Goal: Task Accomplishment & Management: Manage account settings

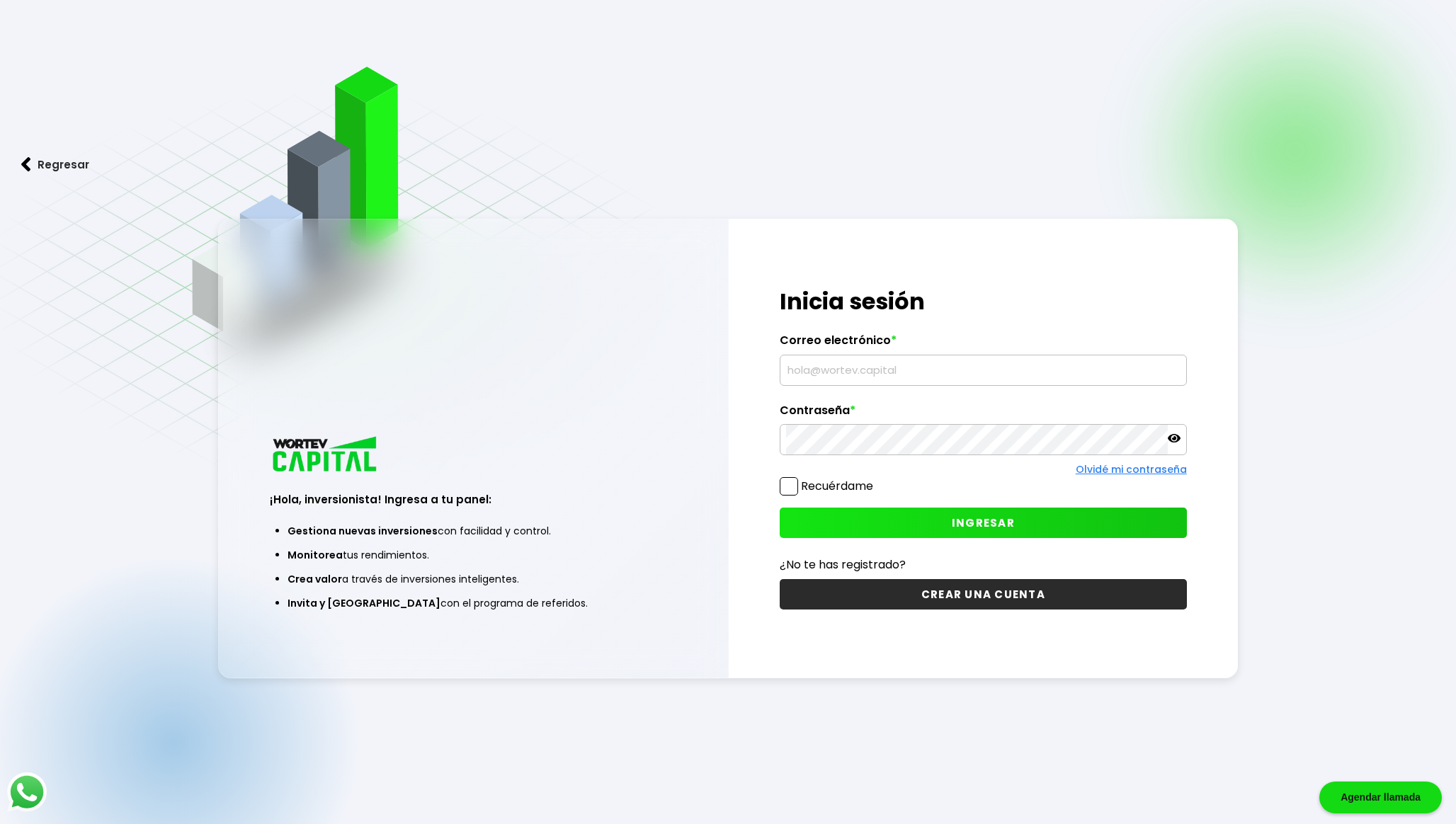
type input "[EMAIL_ADDRESS][DOMAIN_NAME]"
click at [834, 480] on label "Recuérdame" at bounding box center [837, 486] width 72 height 17
click at [876, 479] on input "Recuérdame" at bounding box center [876, 479] width 0 height 0
click at [967, 510] on button "INGRESAR" at bounding box center [983, 522] width 407 height 30
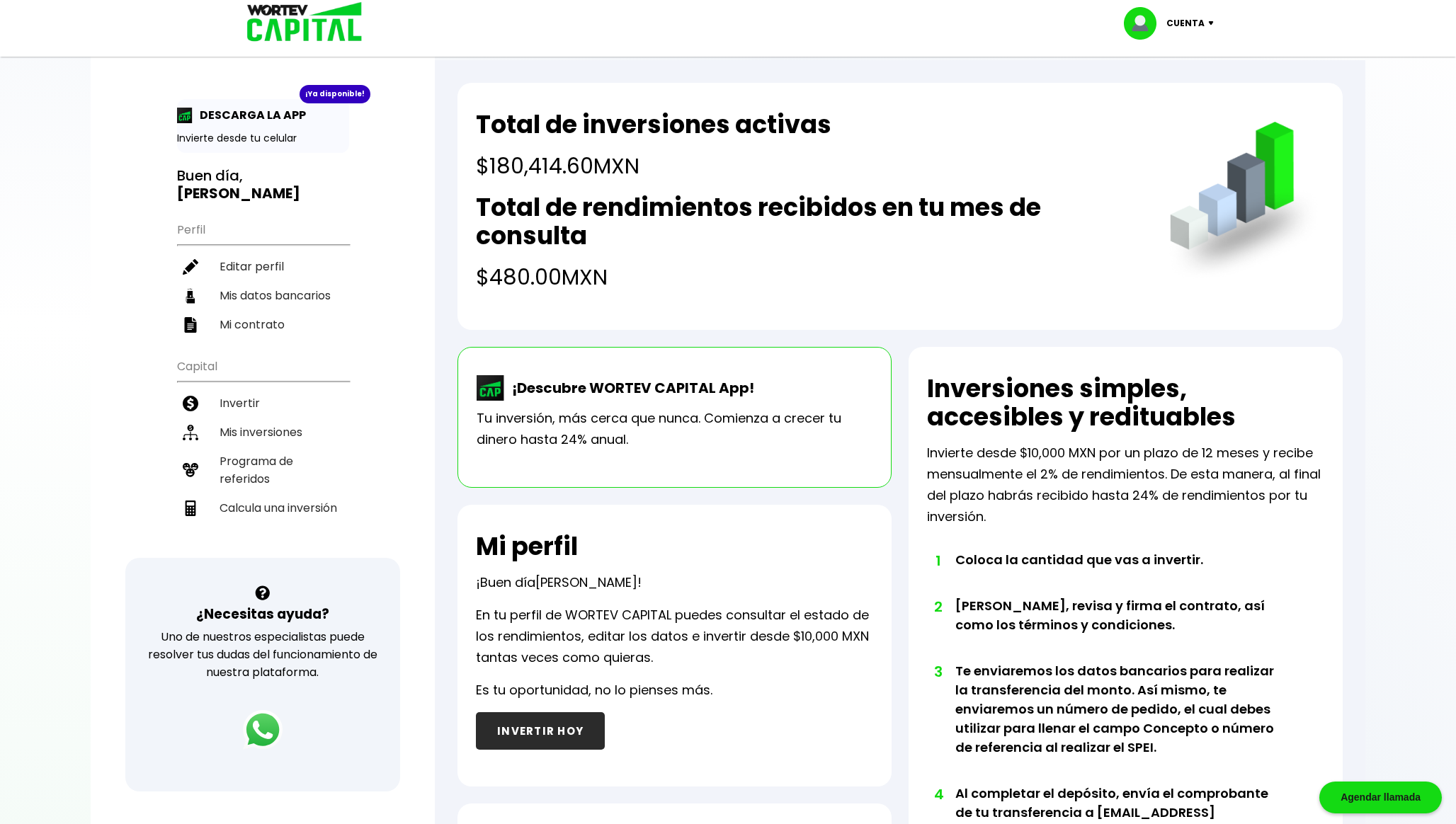
click at [1194, 16] on p "Cuenta" at bounding box center [1185, 23] width 38 height 21
click at [1162, 111] on div "Total de inversiones activas $180,414.60 MXN Total de rendimientos recibidos en…" at bounding box center [900, 207] width 885 height 247
click at [1169, 97] on li "Cerrar sesión" at bounding box center [1170, 94] width 113 height 29
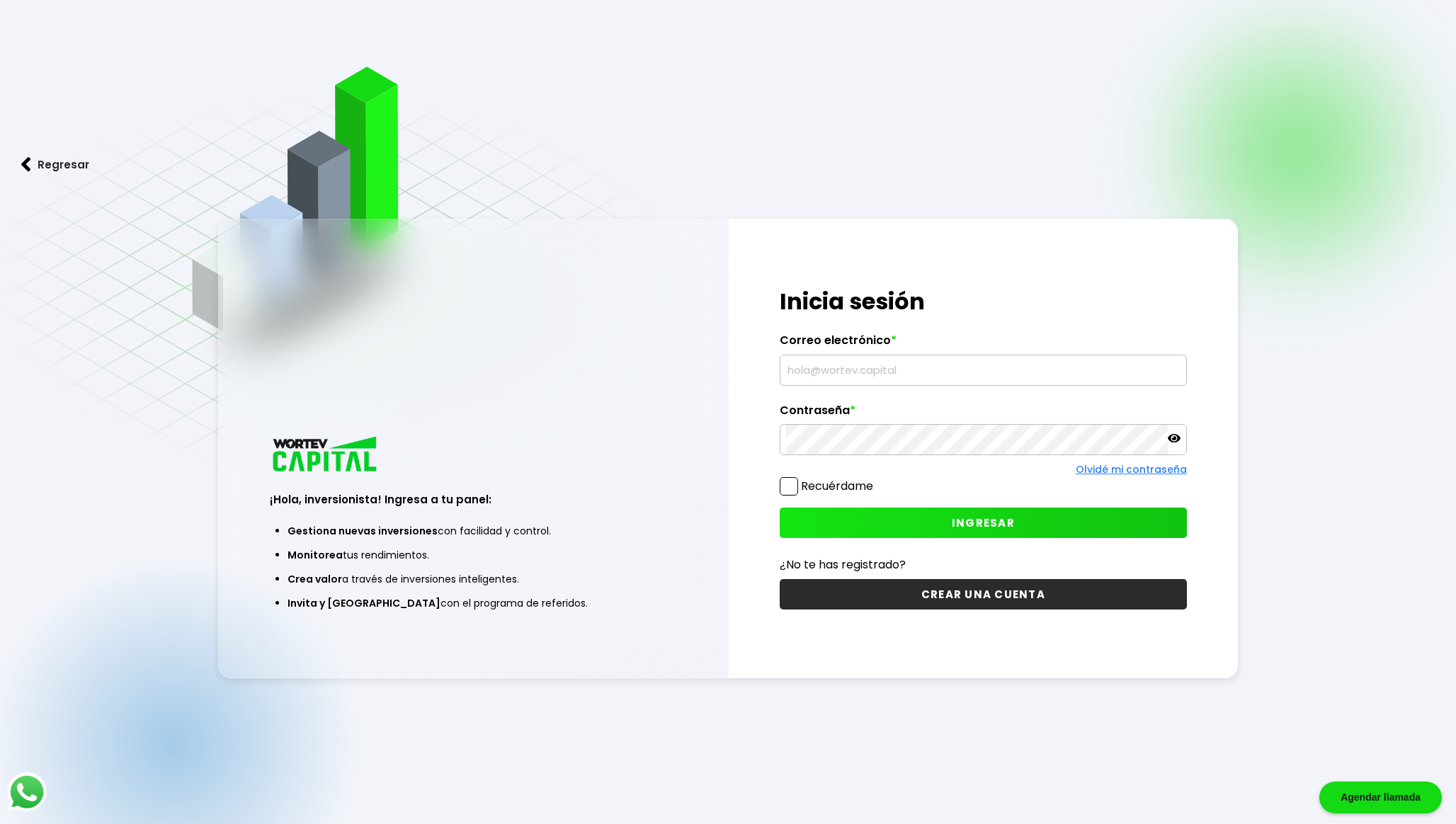
type input "[EMAIL_ADDRESS][DOMAIN_NAME]"
click at [944, 531] on button "INGRESAR" at bounding box center [983, 522] width 407 height 30
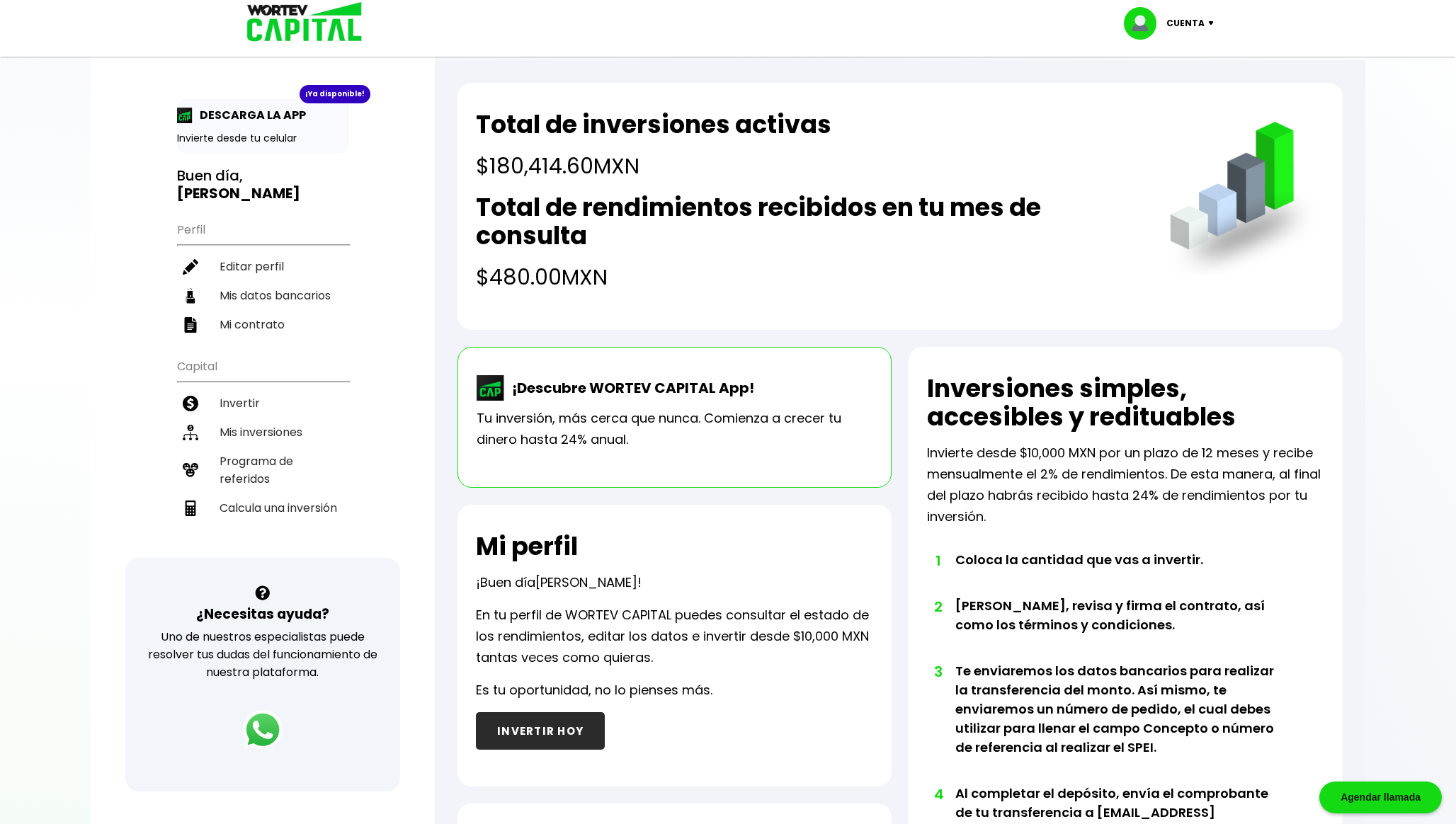
click at [519, 154] on h4 "$180,414.60 MXN" at bounding box center [653, 166] width 355 height 32
copy h4 "180,414.60"
click at [303, 426] on li "Mis inversiones" at bounding box center [263, 432] width 172 height 29
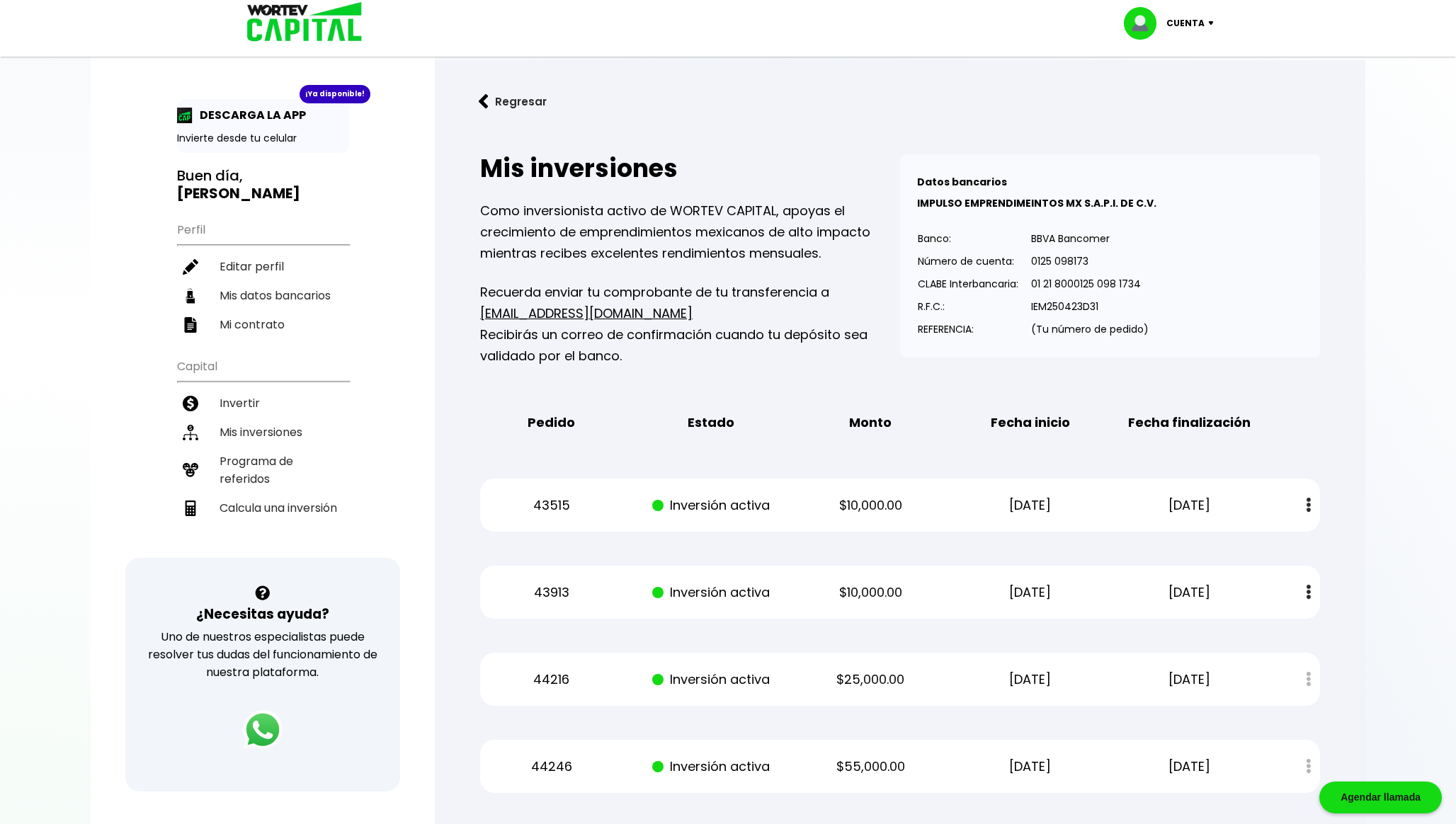
click at [510, 101] on button "Regresar" at bounding box center [513, 101] width 111 height 37
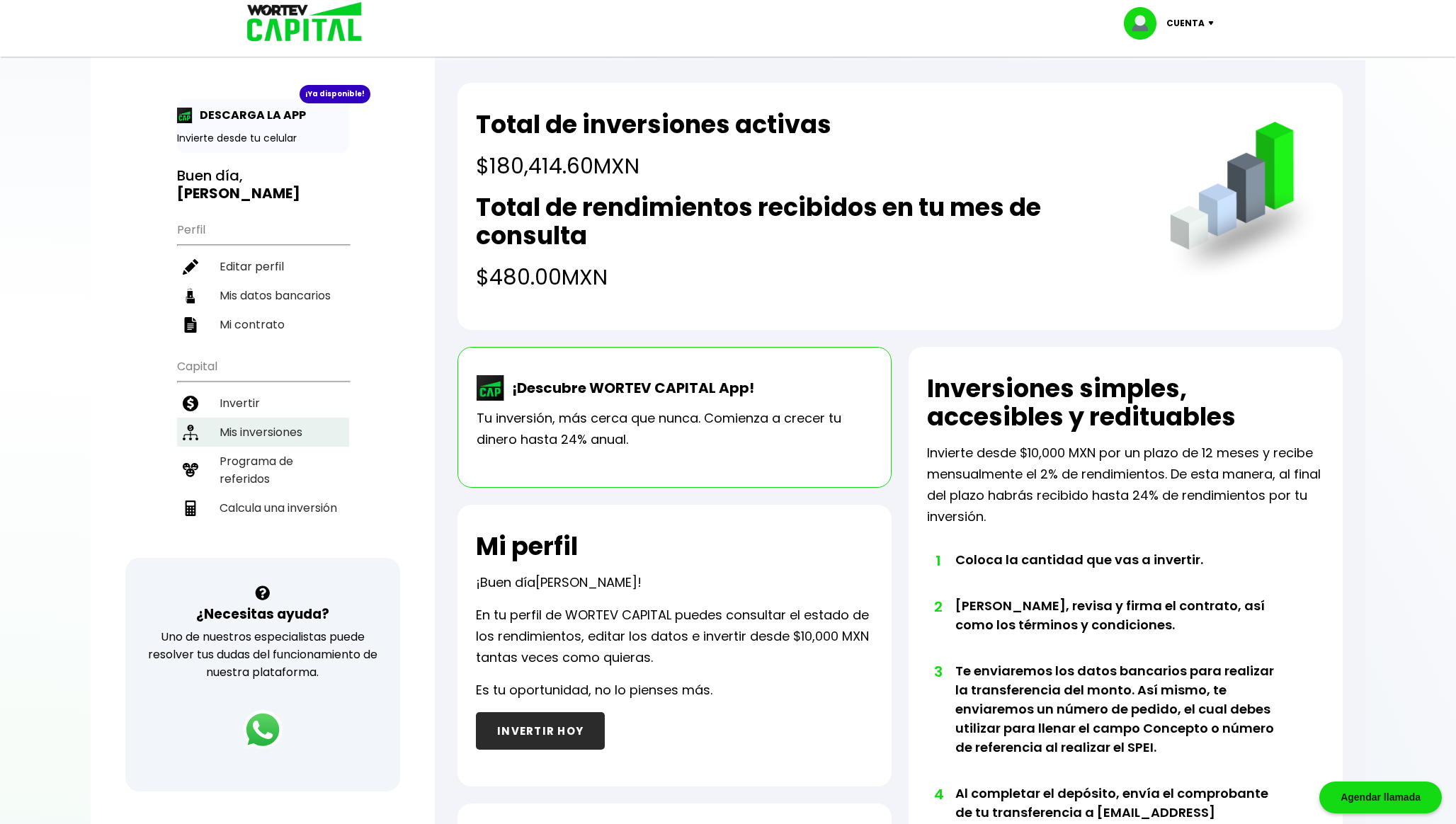
click at [256, 419] on li "Mis inversiones" at bounding box center [263, 432] width 172 height 29
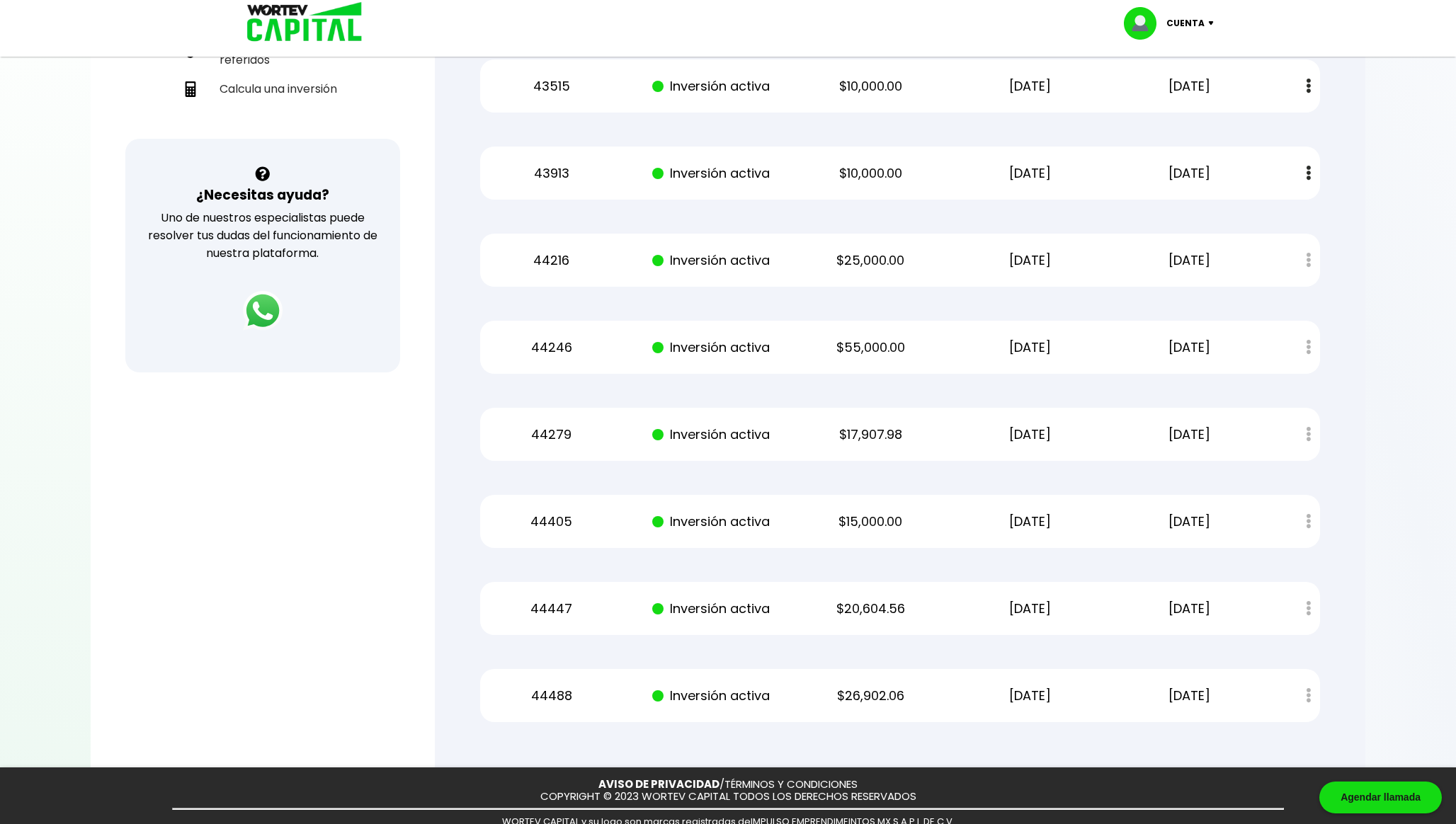
scroll to position [422, 0]
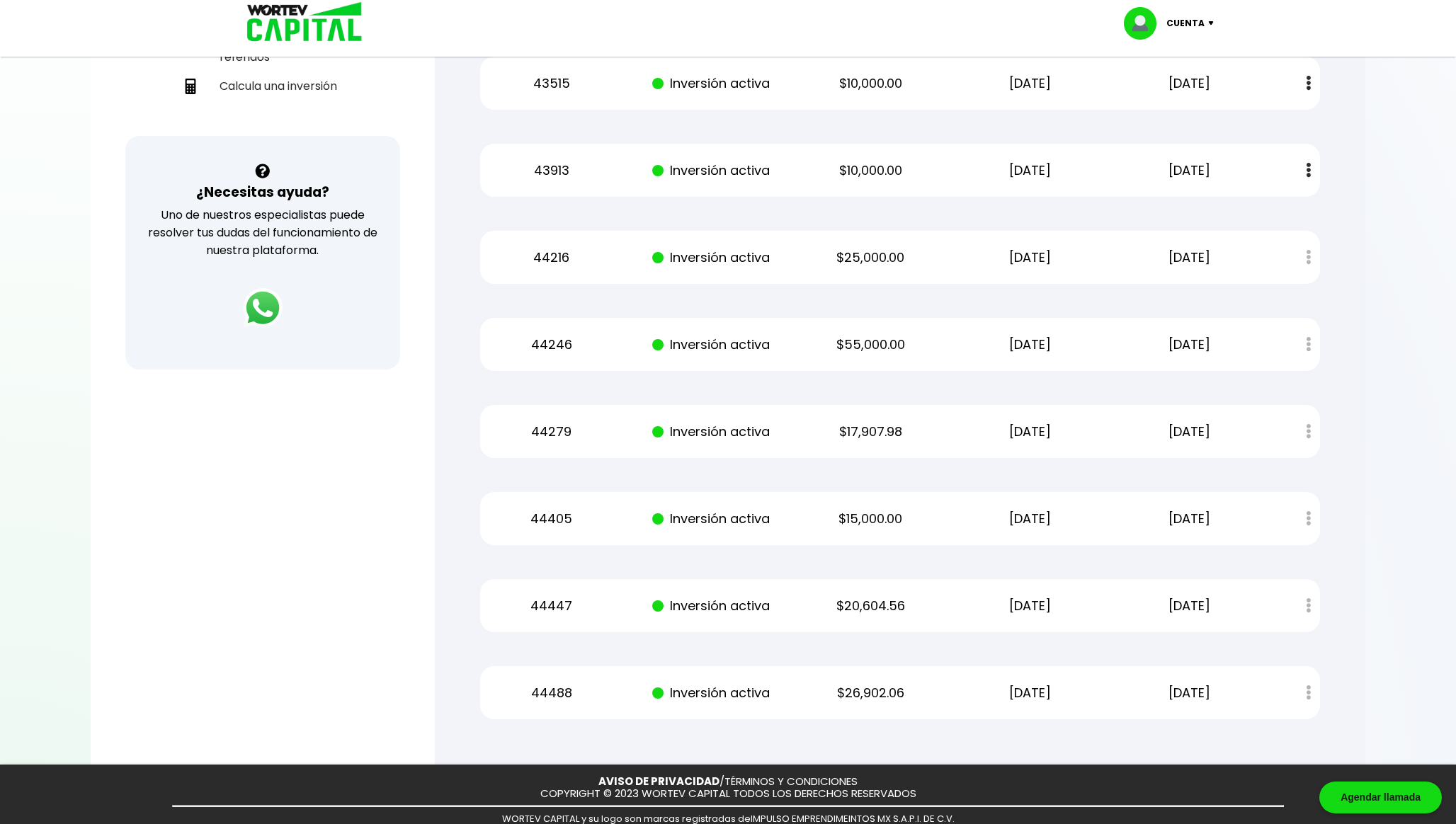
click at [1000, 691] on p "[DATE]" at bounding box center [1030, 693] width 135 height 21
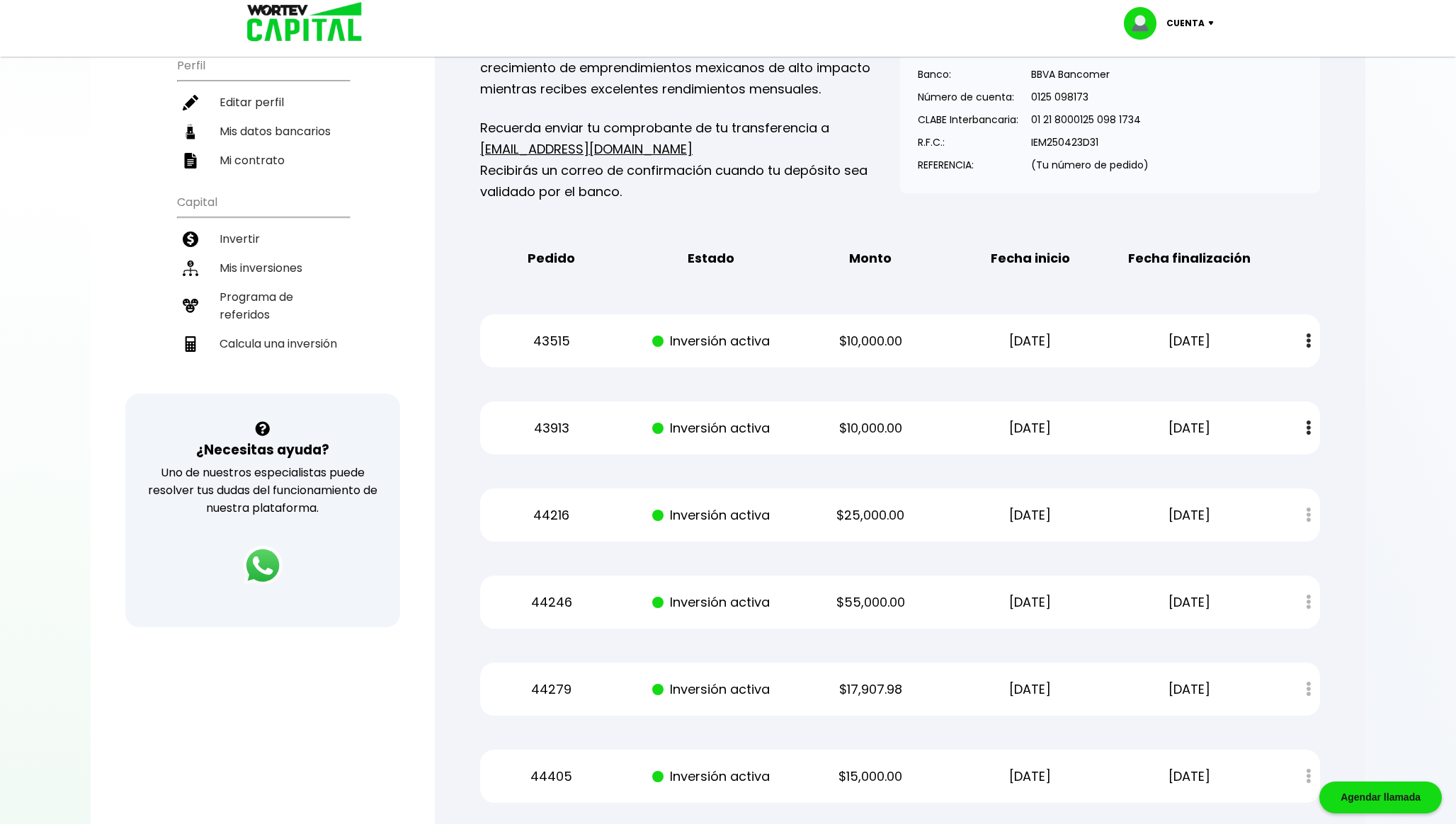
scroll to position [0, 0]
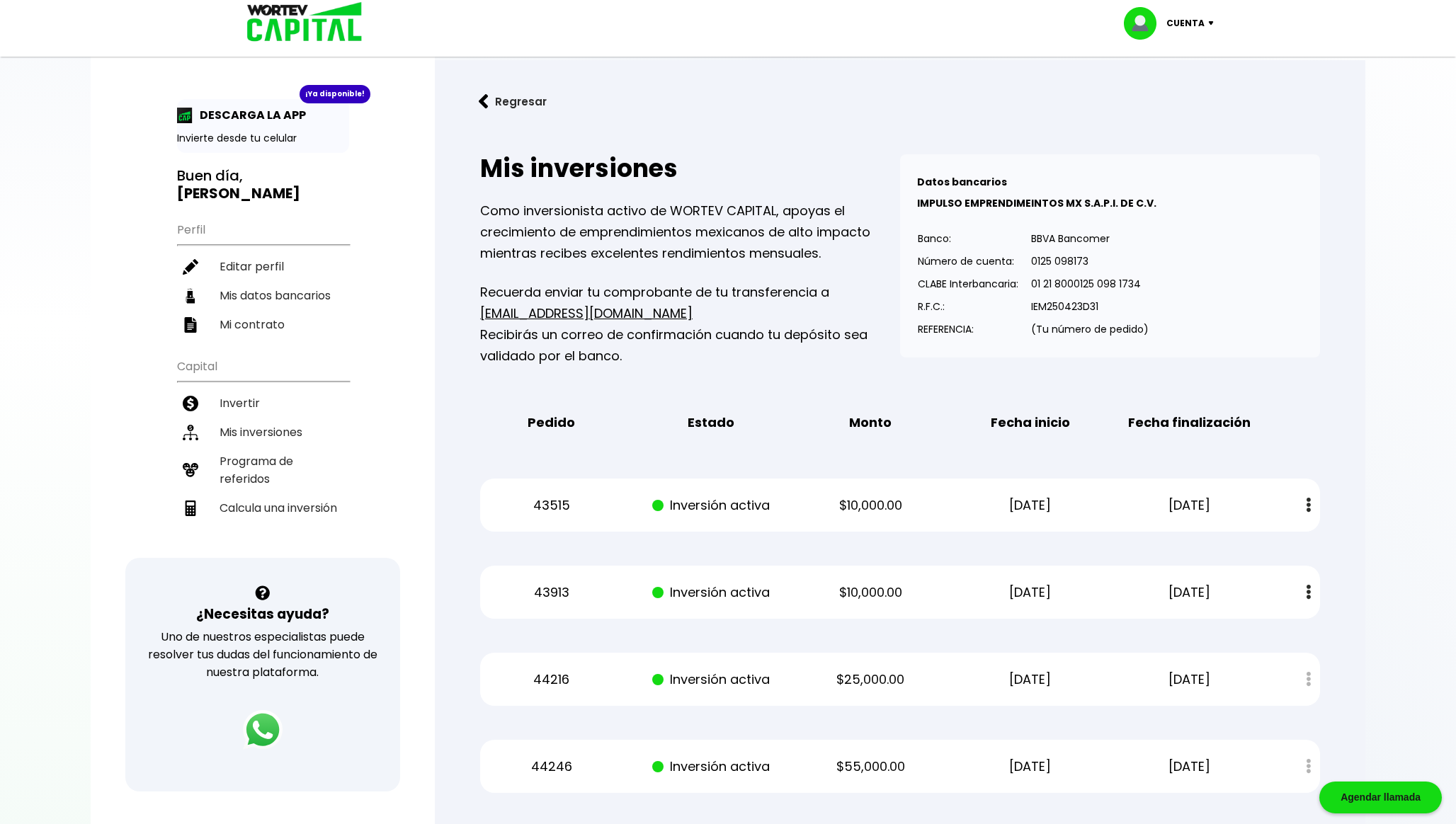
click at [526, 99] on button "Regresar" at bounding box center [513, 101] width 111 height 37
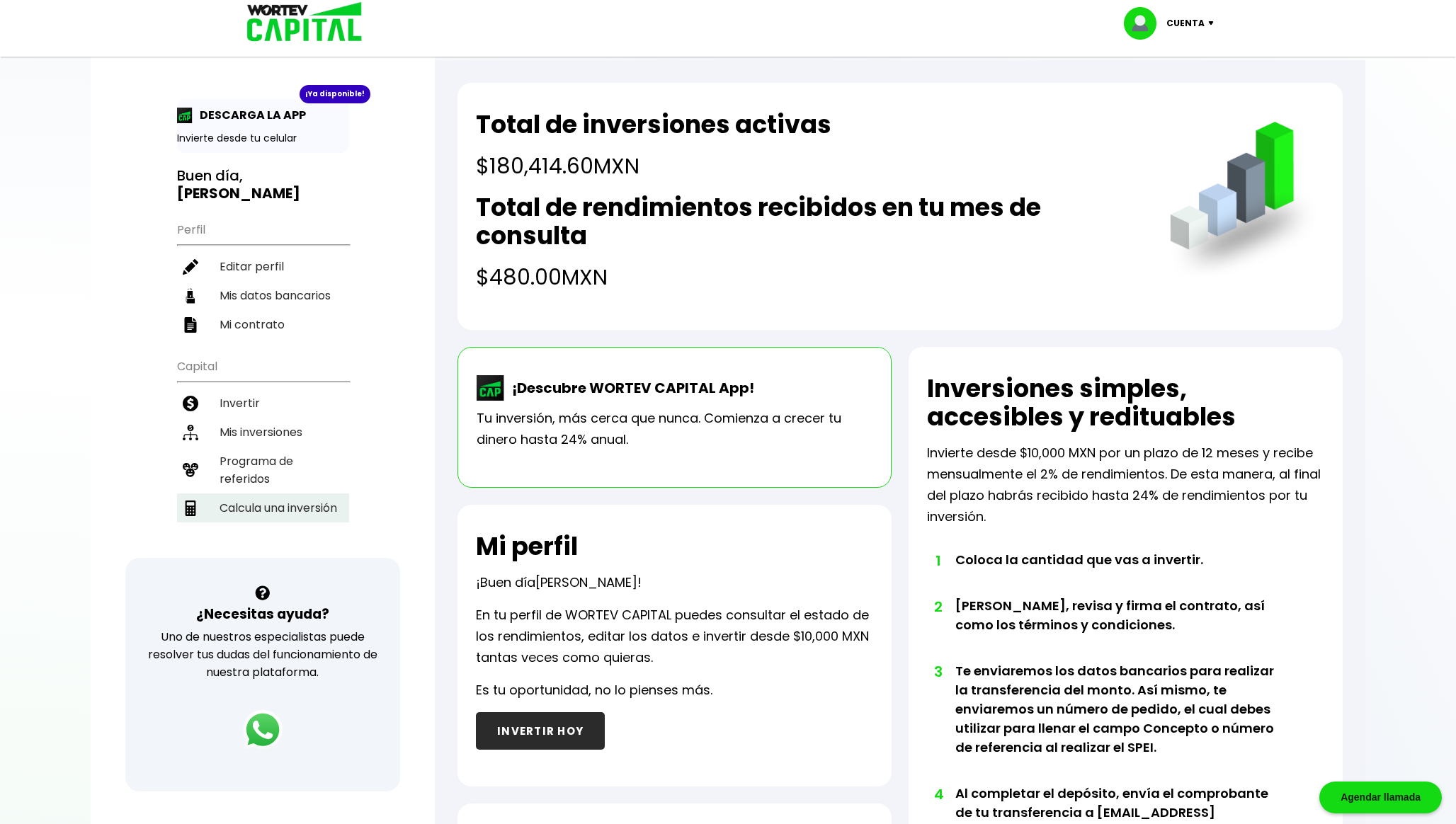
click at [272, 497] on li "Calcula una inversión" at bounding box center [263, 507] width 172 height 29
select select "1"
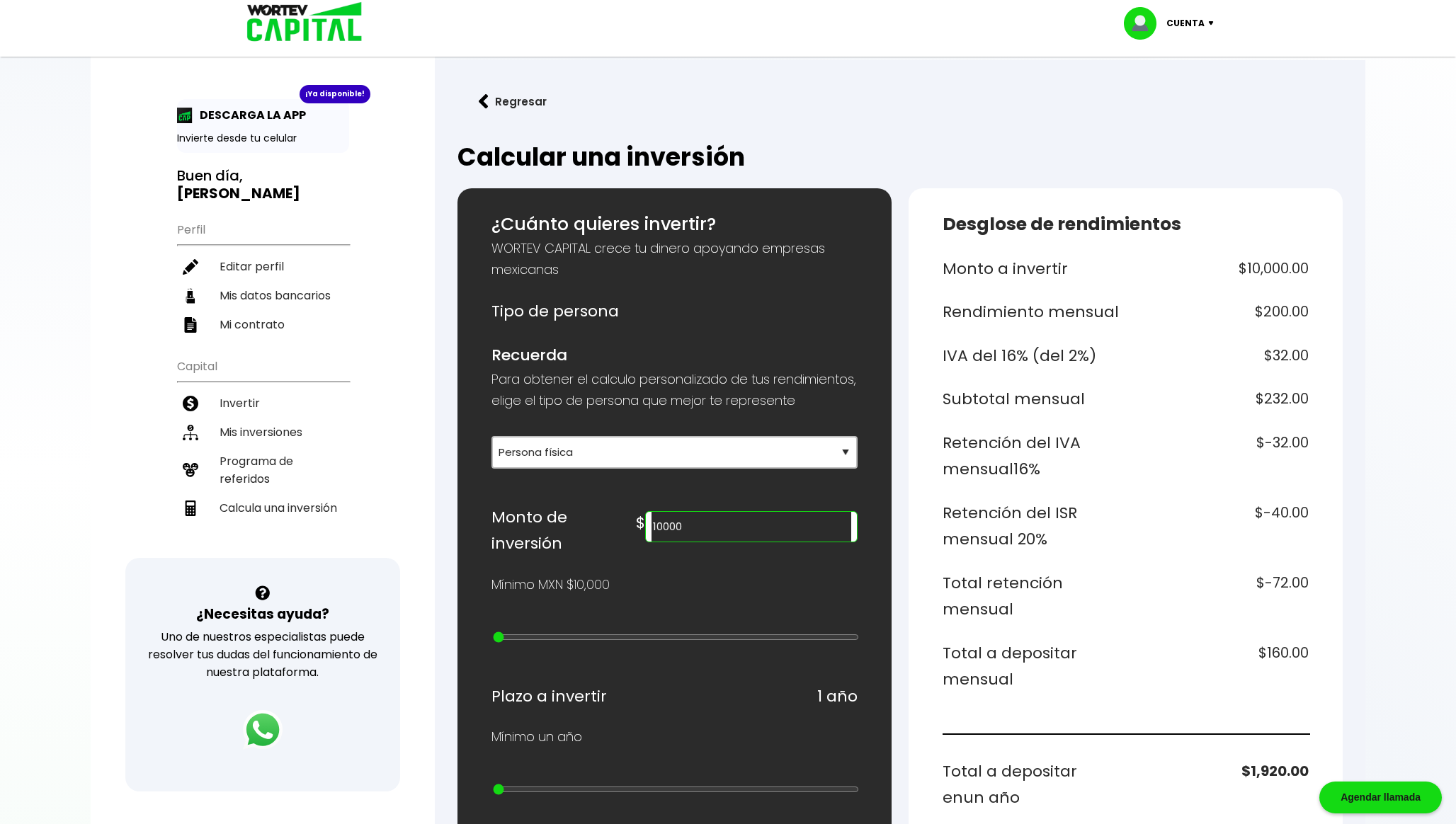
click at [800, 537] on input "10000" at bounding box center [751, 527] width 200 height 30
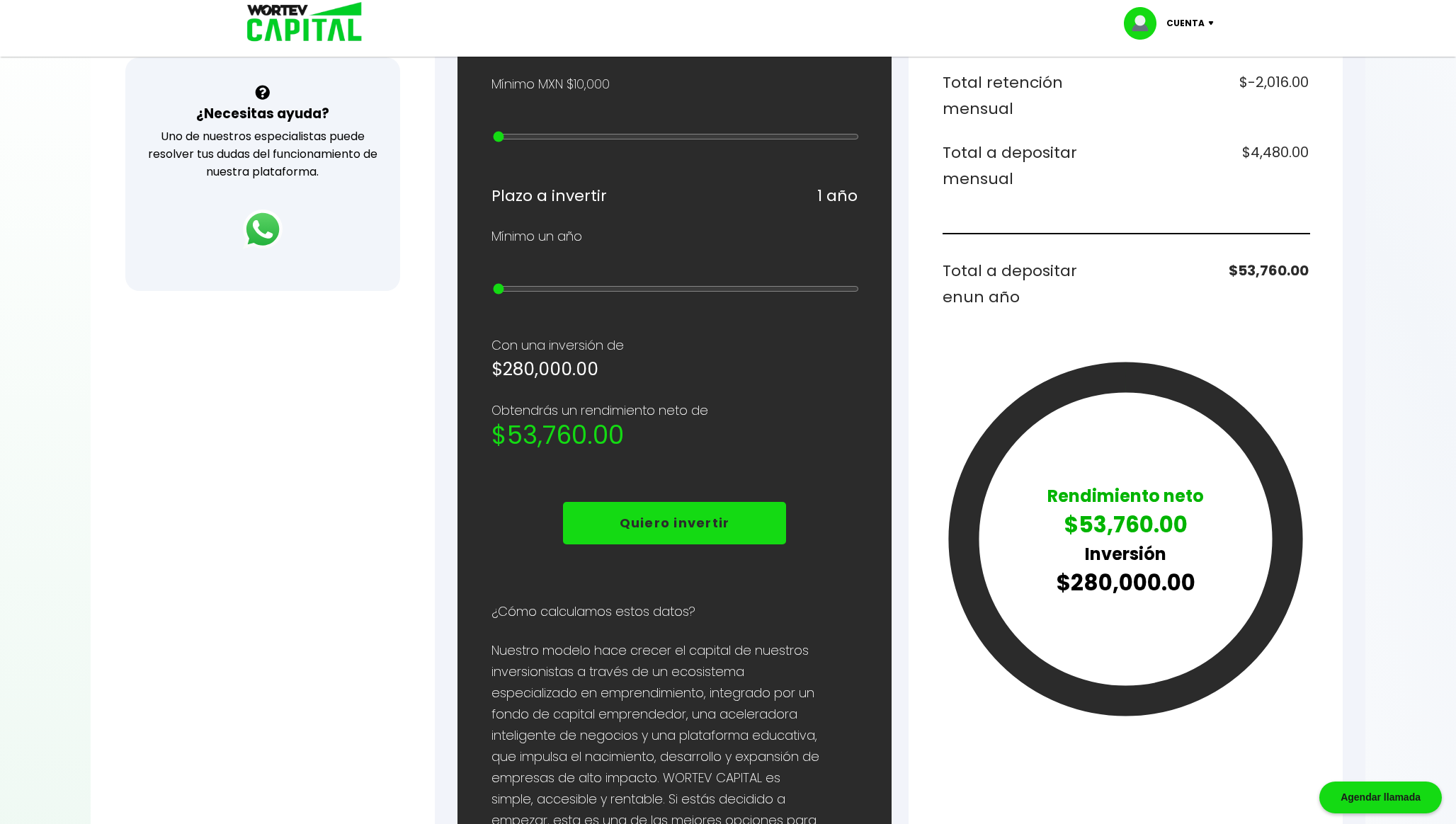
scroll to position [503, 0]
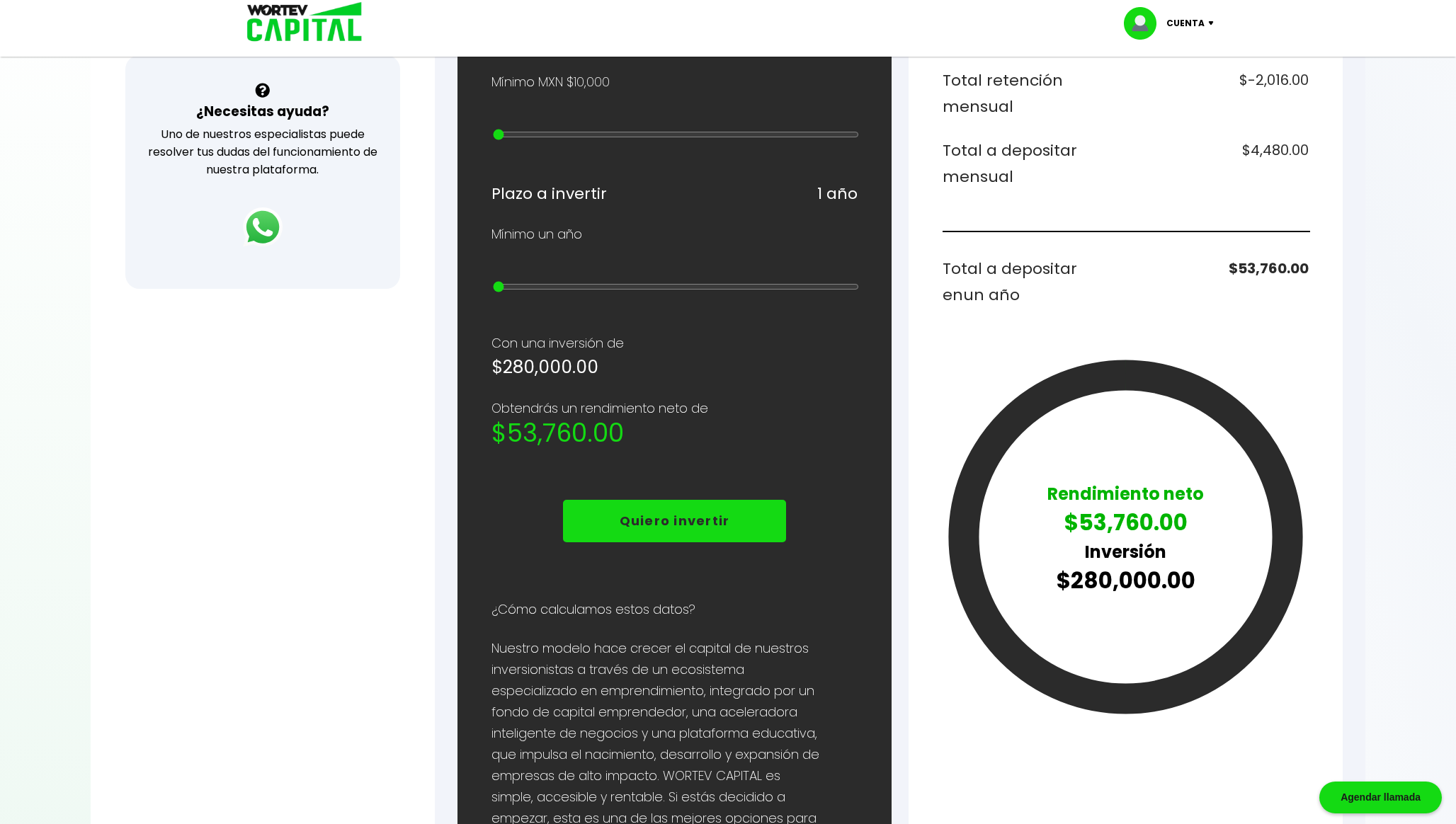
type input "60000"
type input "5"
click at [576, 134] on input "range" at bounding box center [675, 135] width 366 height 11
type input "70000"
type input "6"
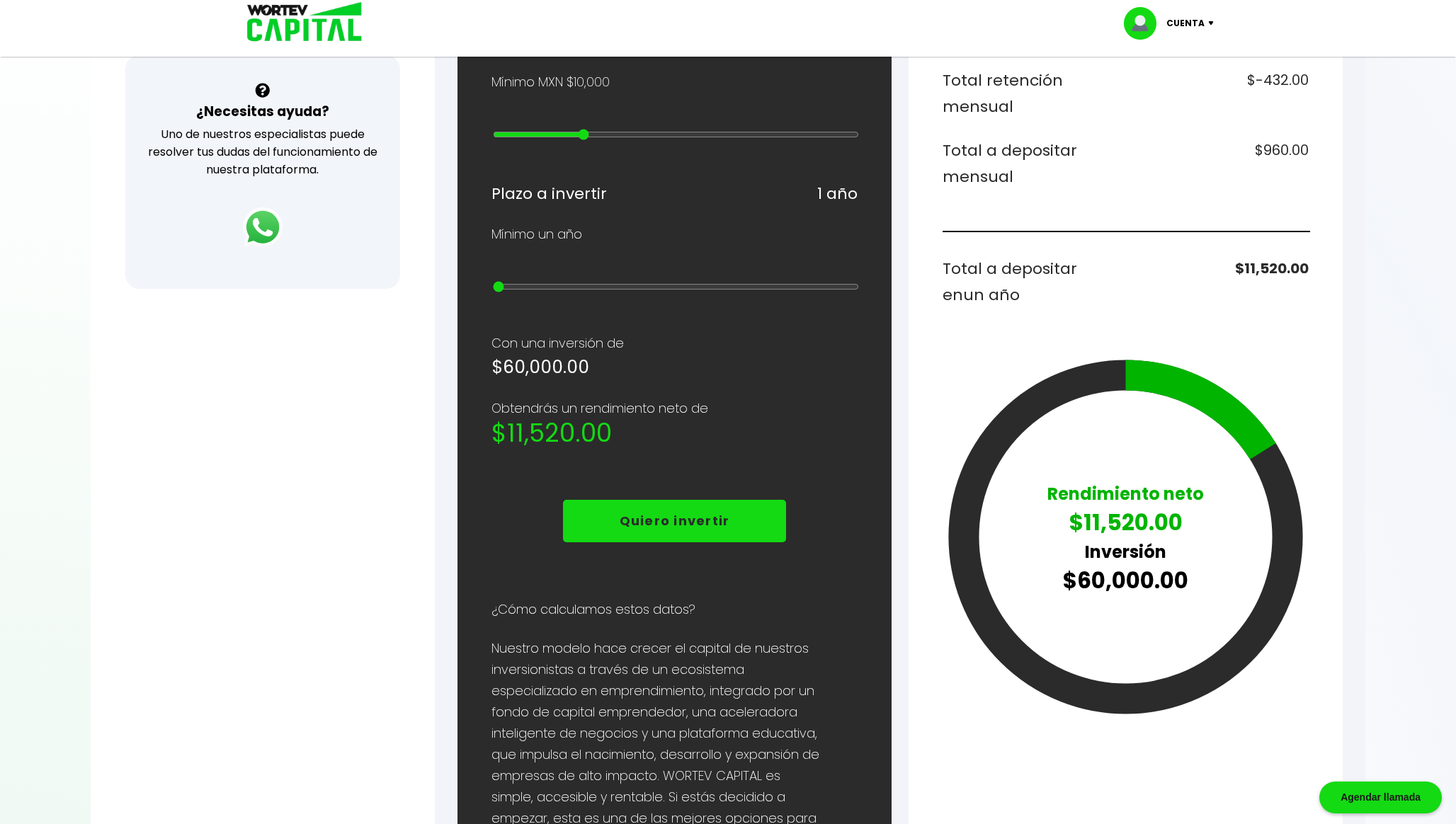
type input "80000"
type input "7"
type input "90000"
type input "8"
type input "100000"
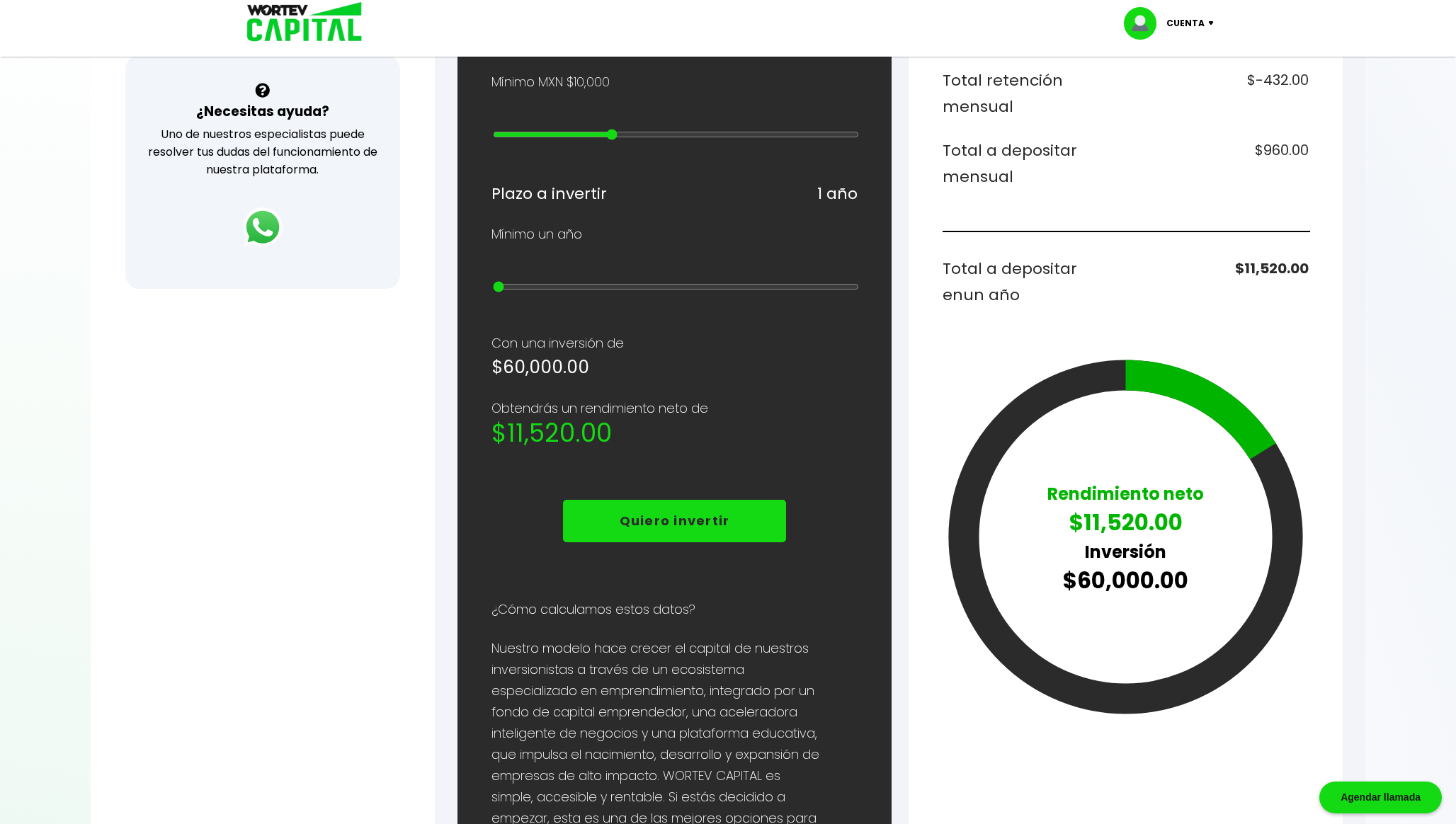
type input "9"
type input "200000"
type input "10"
type input "300000"
type input "11"
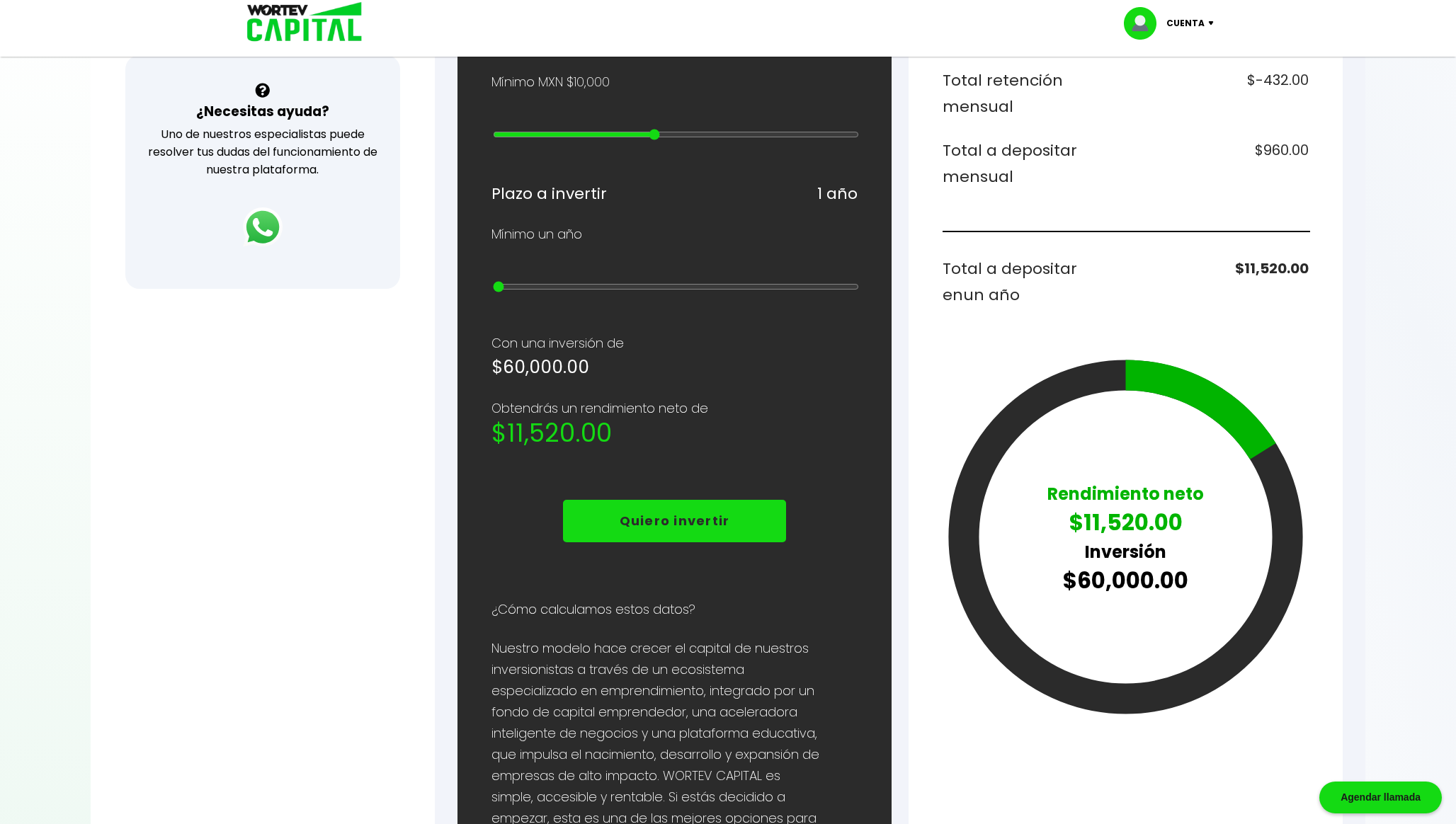
type input "400000"
type input "12"
type input "500000"
type input "13"
type input "600000"
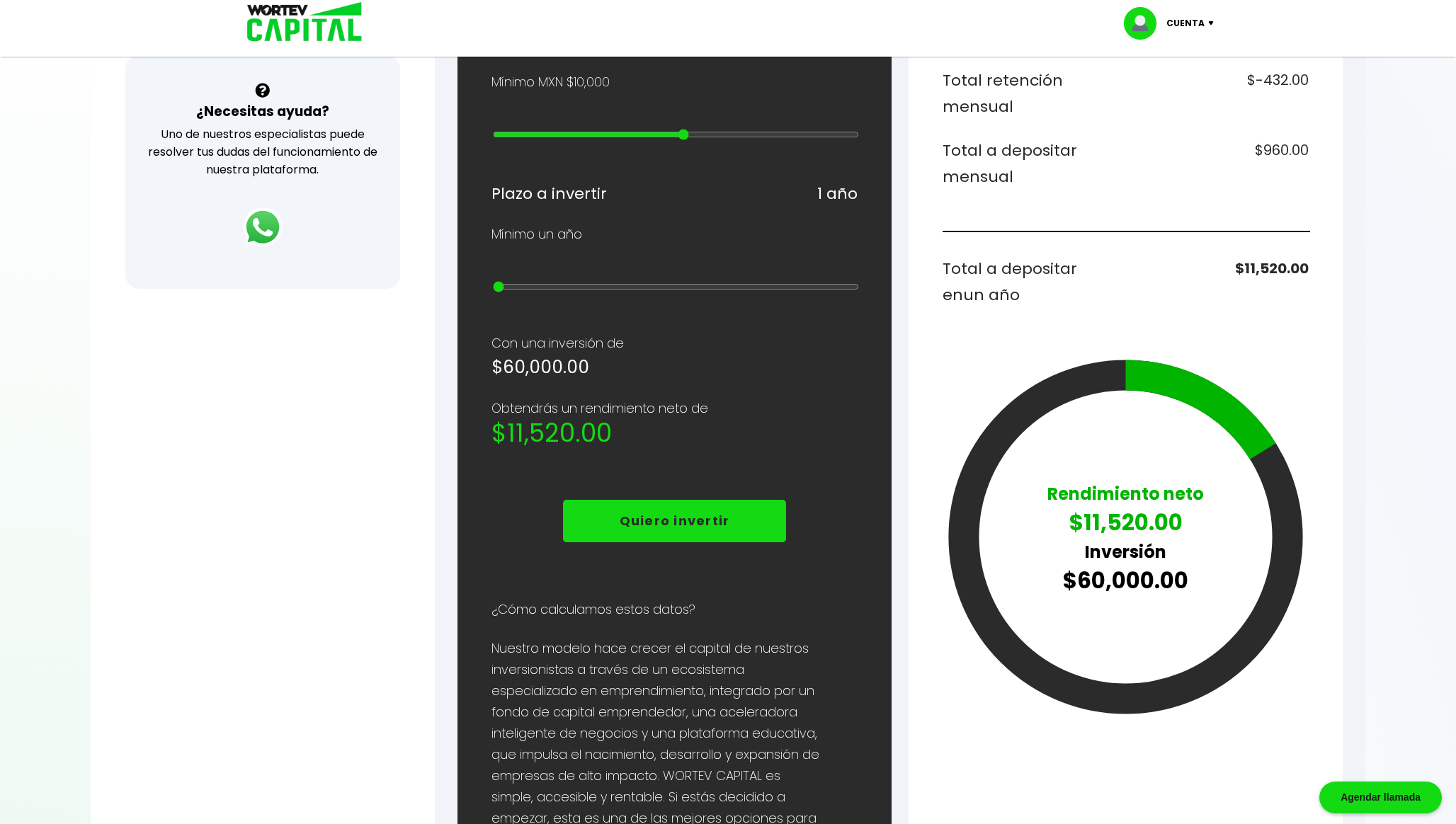
type input "14"
type input "700000"
type input "15"
type input "800000"
type input "16"
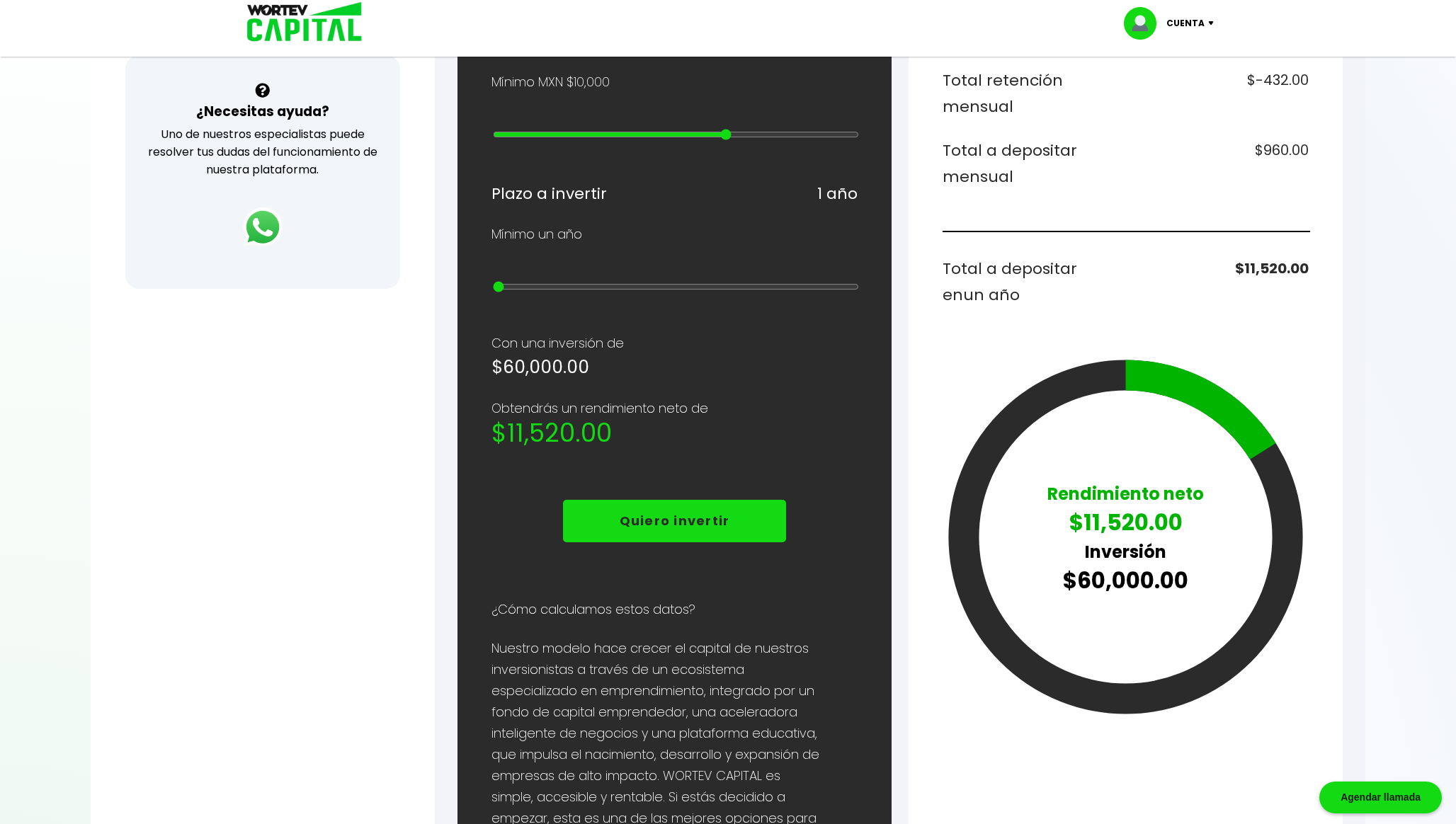
type input "900000"
type input "17"
type input "1000000"
type input "18"
type input "2000000"
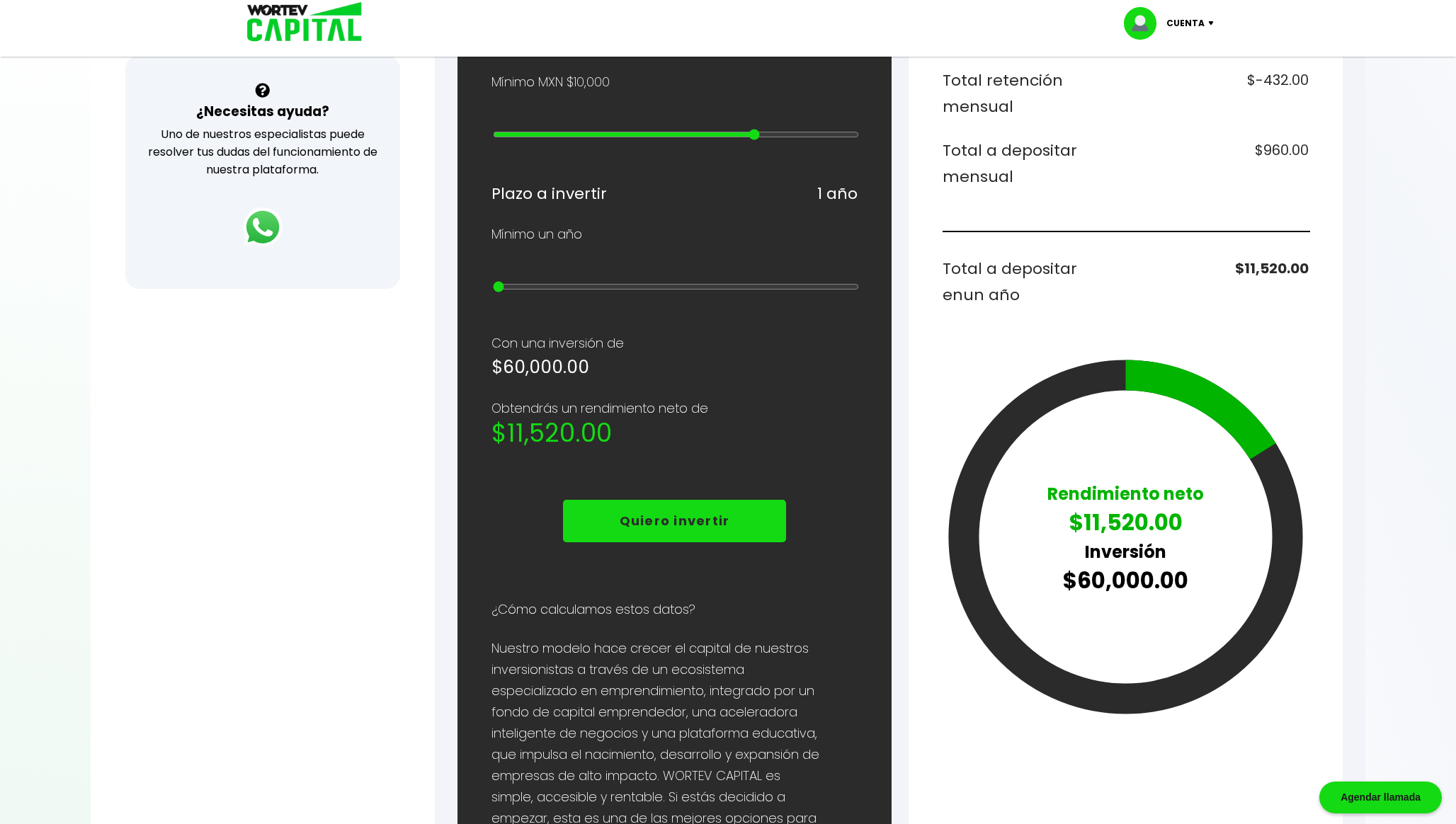
type input "19"
type input "3000000"
type input "20"
type input "4000000"
type input "21"
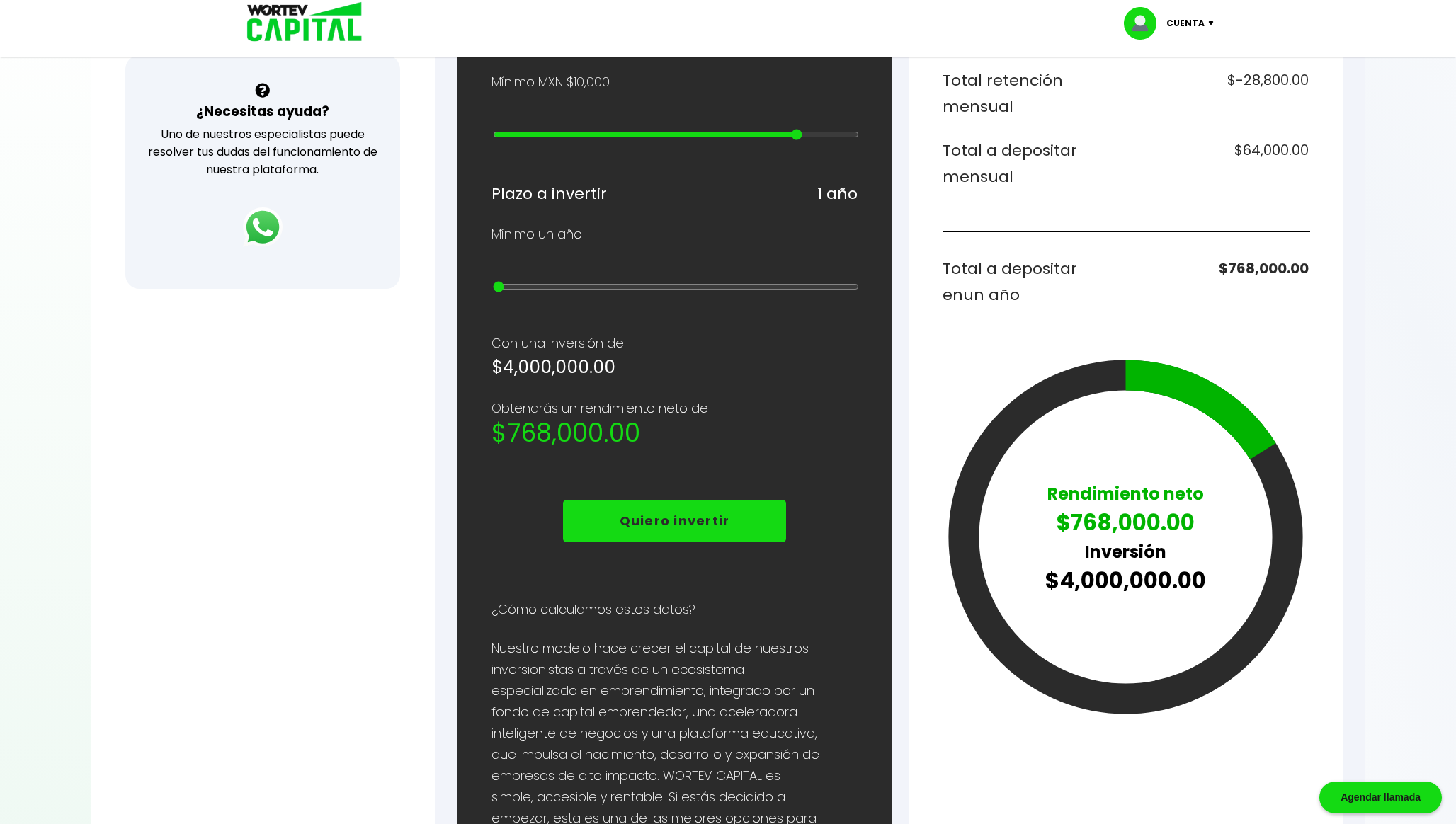
type input "5000000"
type input "22"
type input "10000000"
type input "23"
type input "15000000"
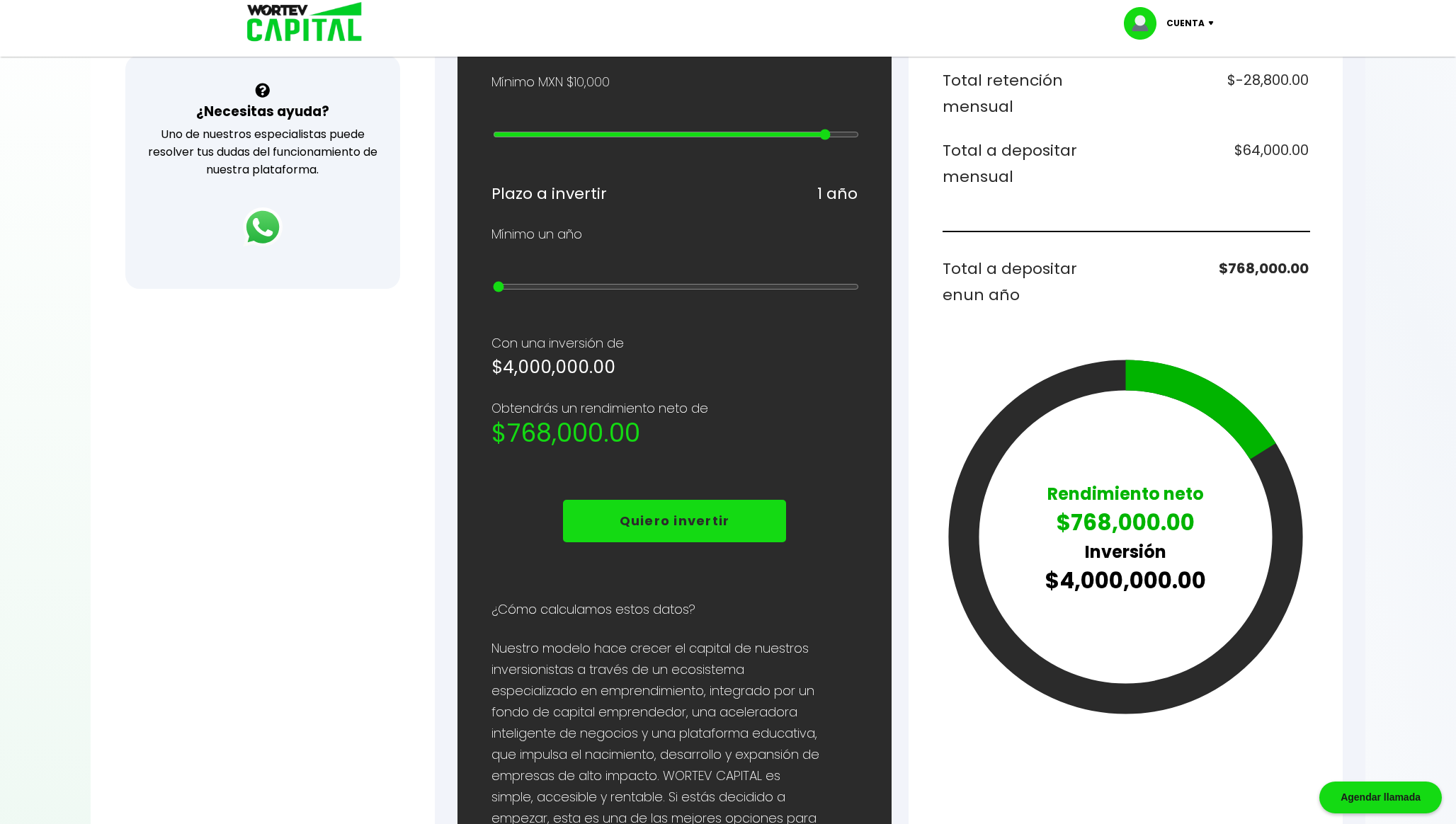
type input "24"
type input "20000000"
type input "25"
type input "15000000"
type input "24"
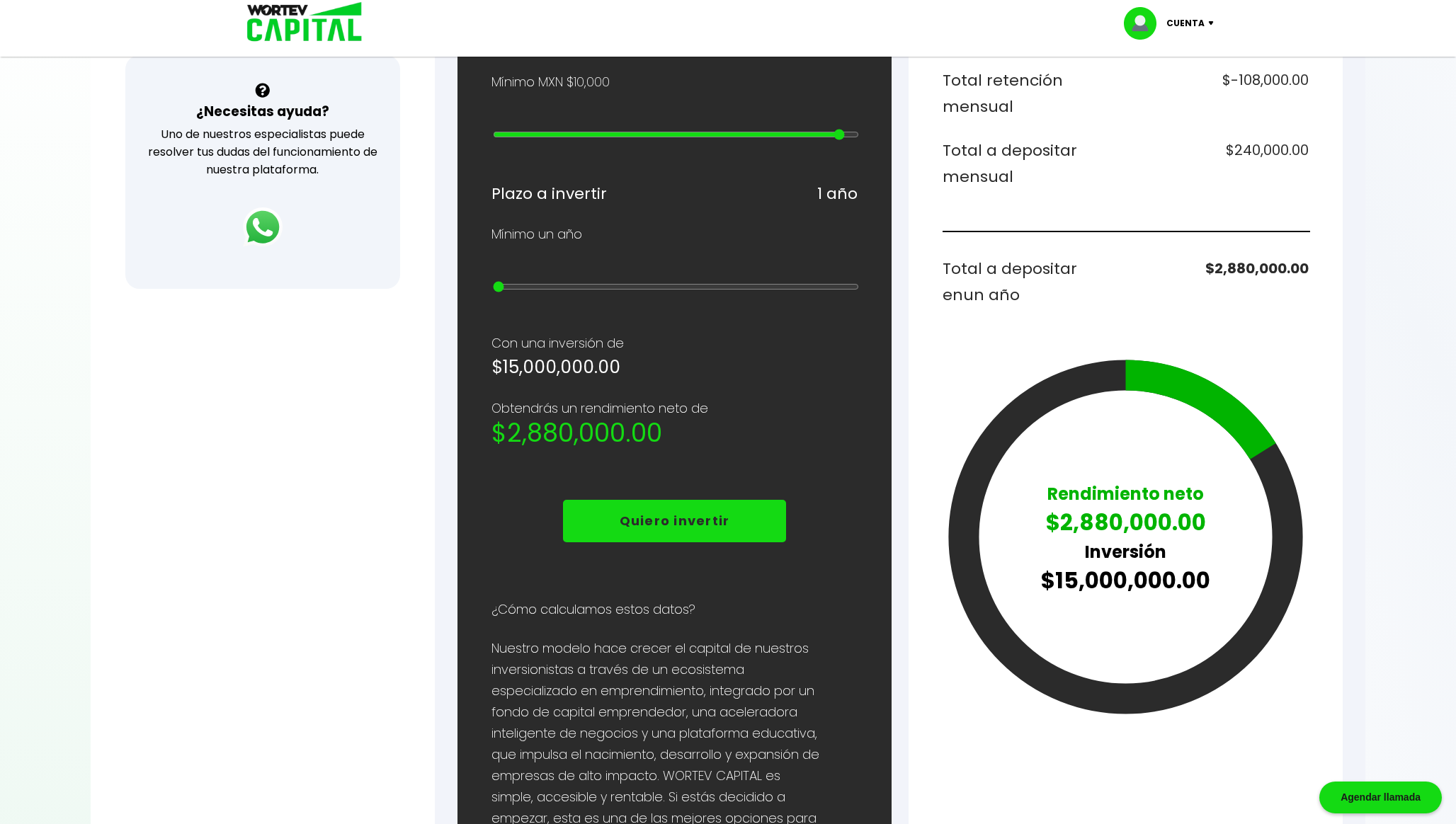
type input "10000000"
type input "23"
type input "5000000"
type input "22"
type input "4000000"
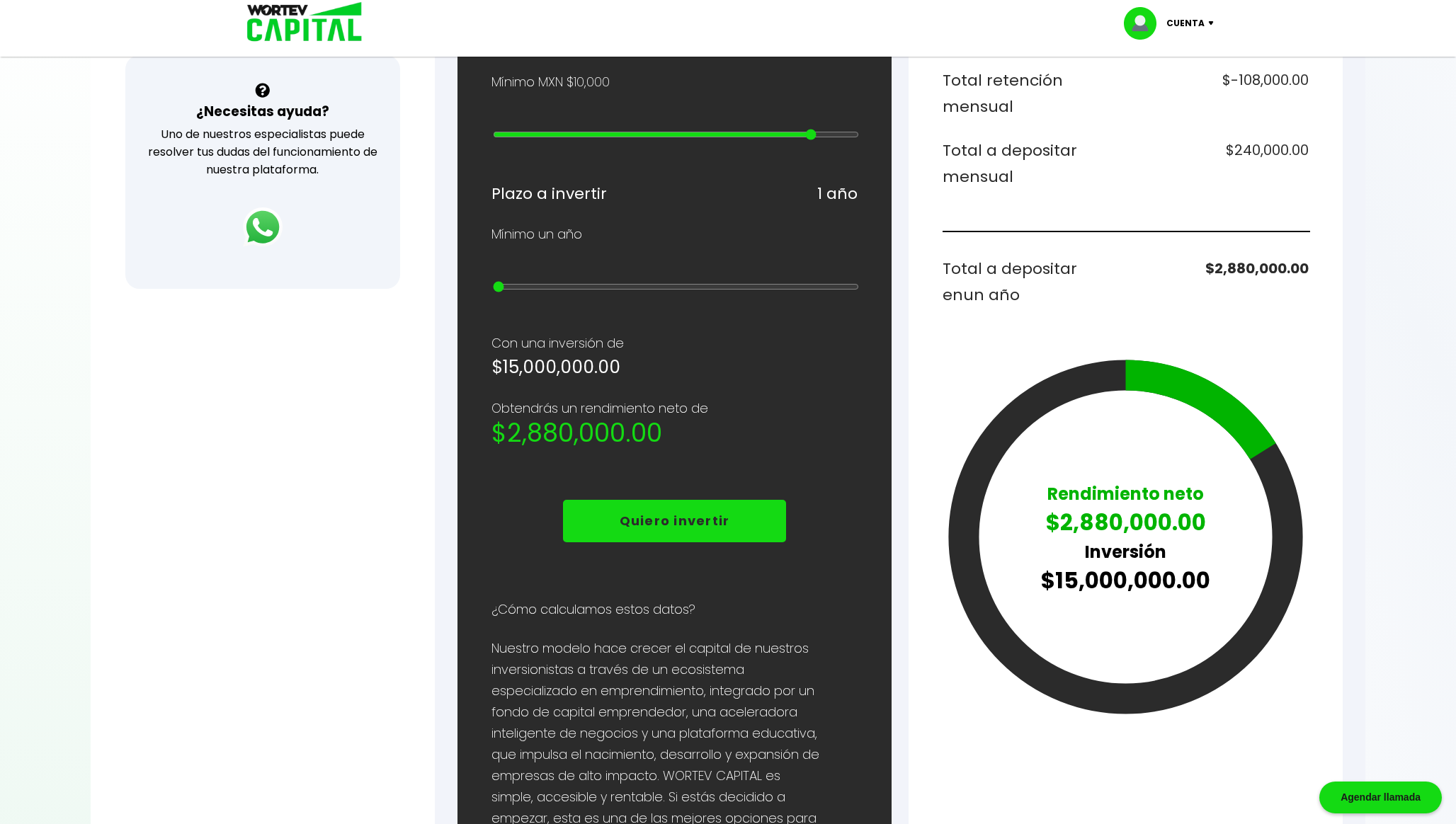
type input "21"
type input "3000000"
type input "20"
type input "2000000"
type input "19"
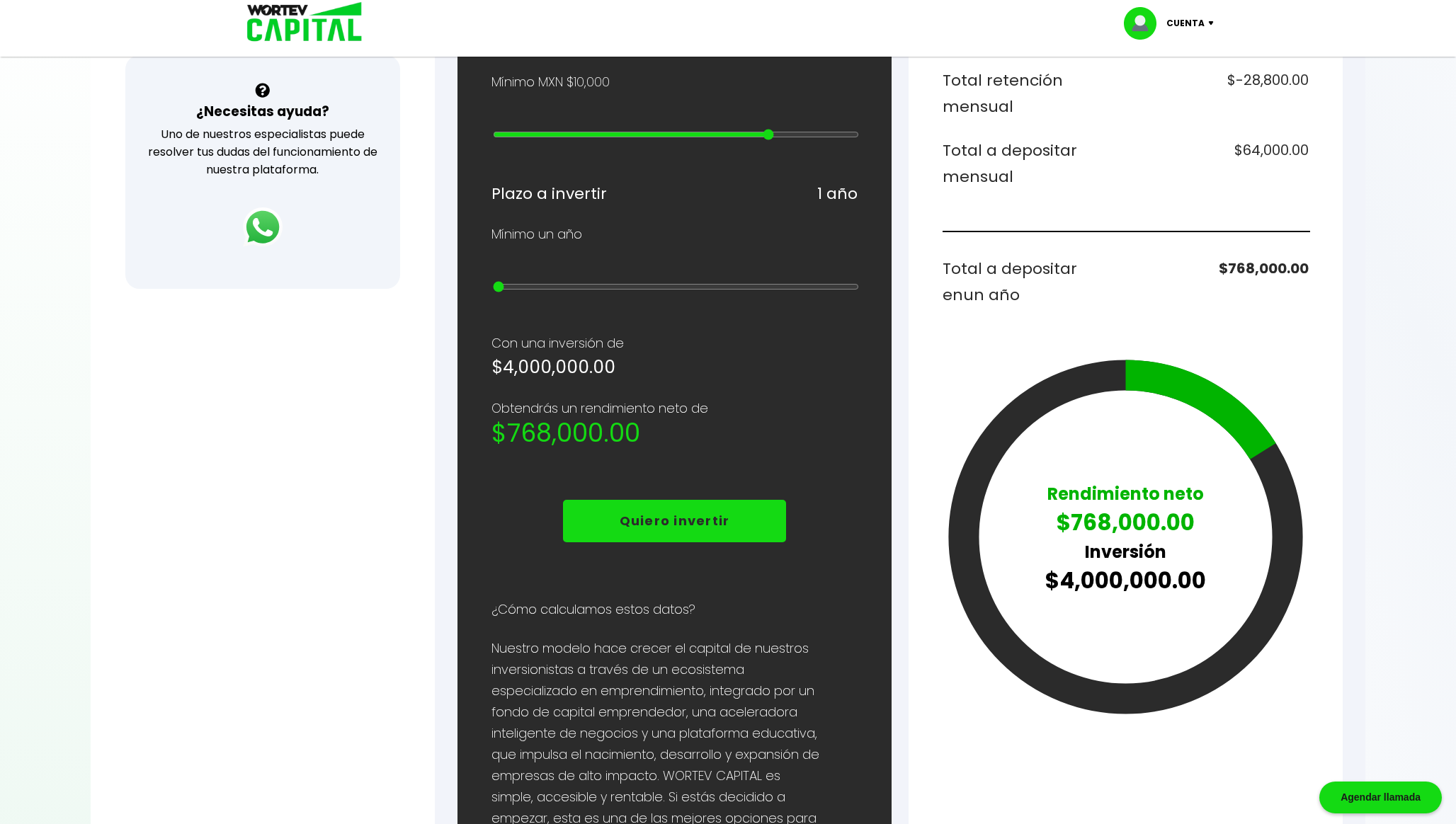
type input "1000000"
type input "18"
type input "900000"
type input "17"
type input "800000"
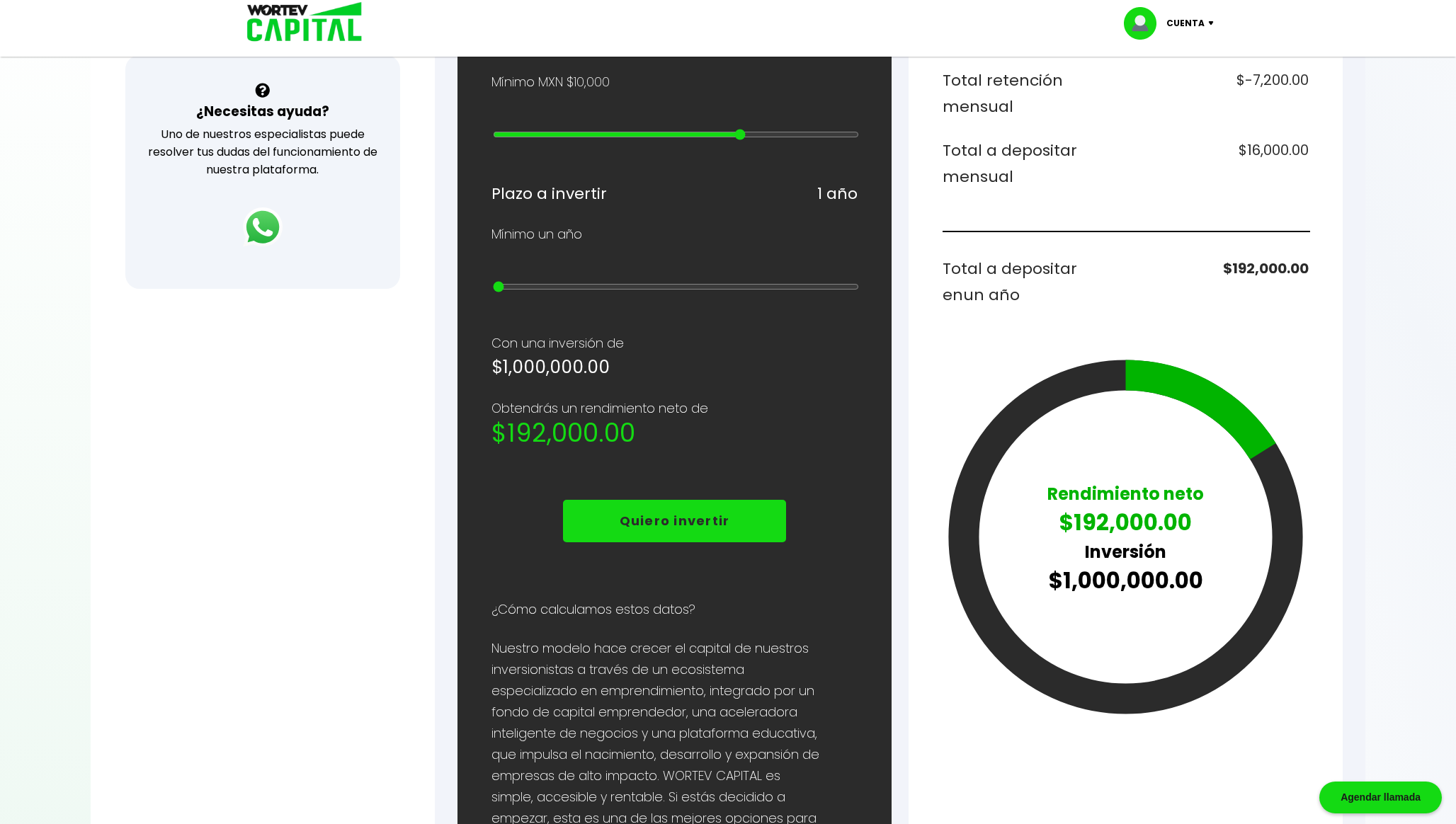
type input "16"
type input "700000"
type input "15"
type input "600000"
type input "14"
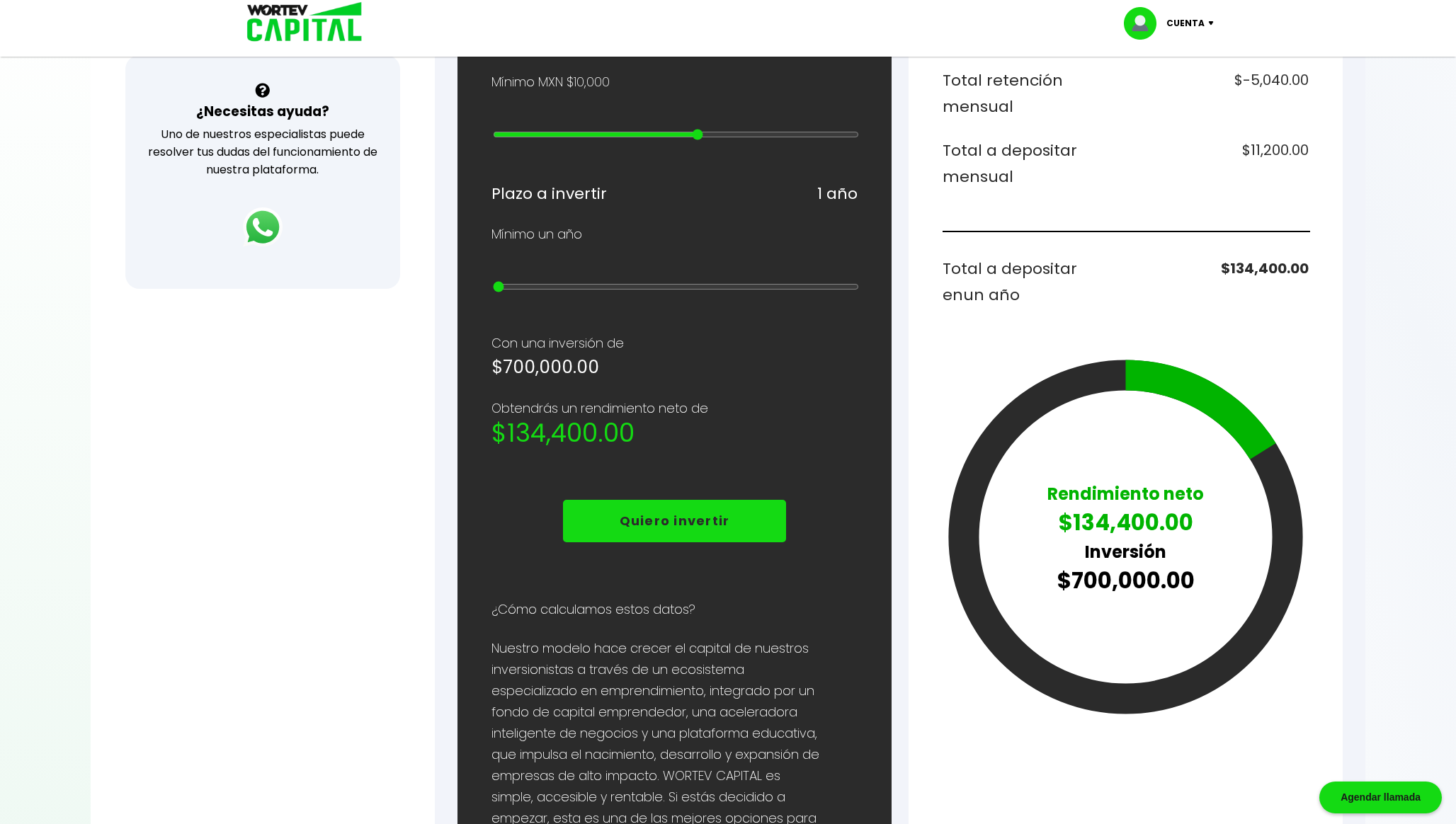
type input "500000"
type input "13"
type input "600000"
type input "14"
type input "700000"
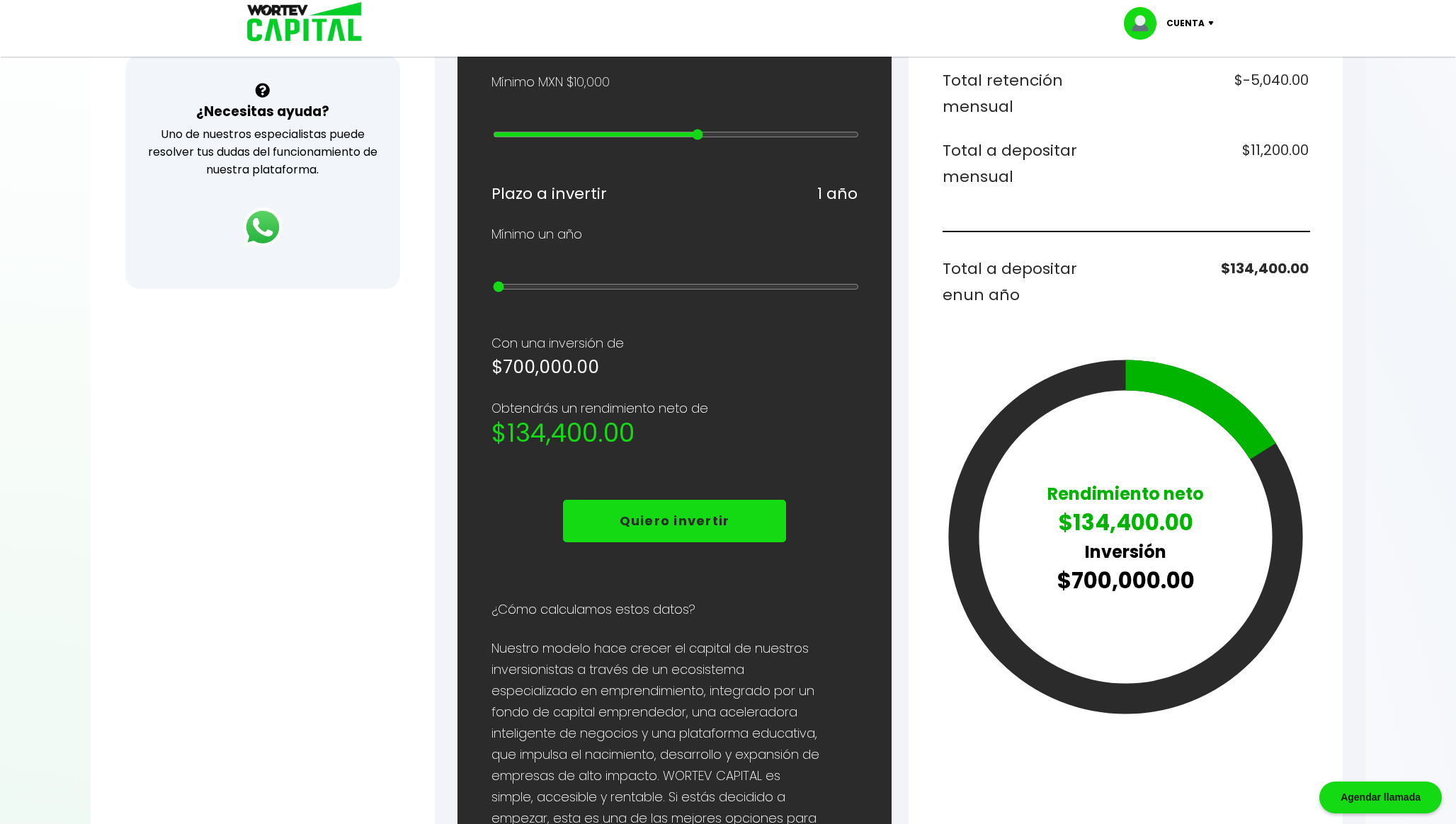
type input "15"
type input "900000"
type input "17"
type input "1000000"
type input "18"
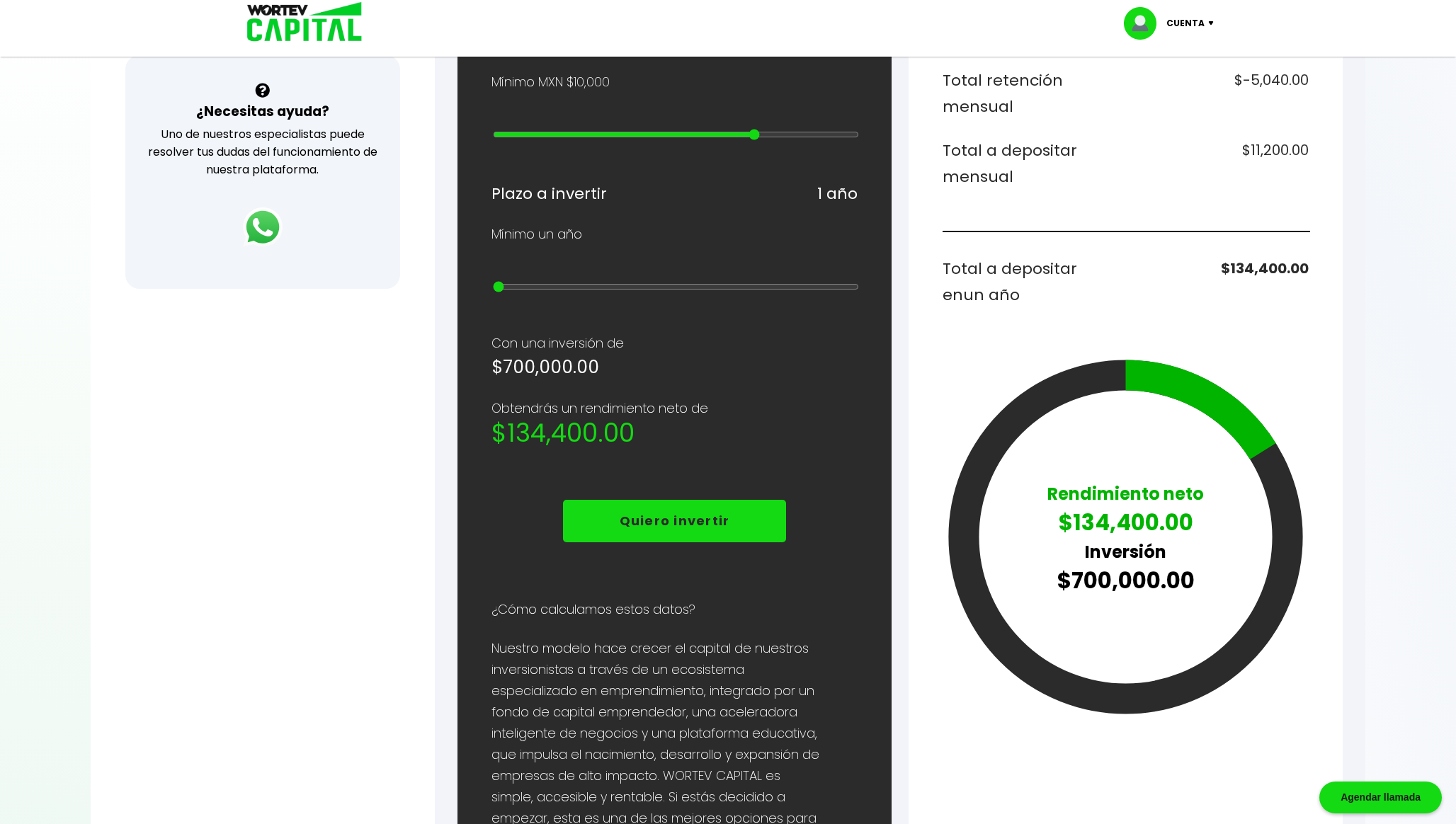
type input "2000000"
type input "19"
type input "3000000"
type input "20"
type input "4000000"
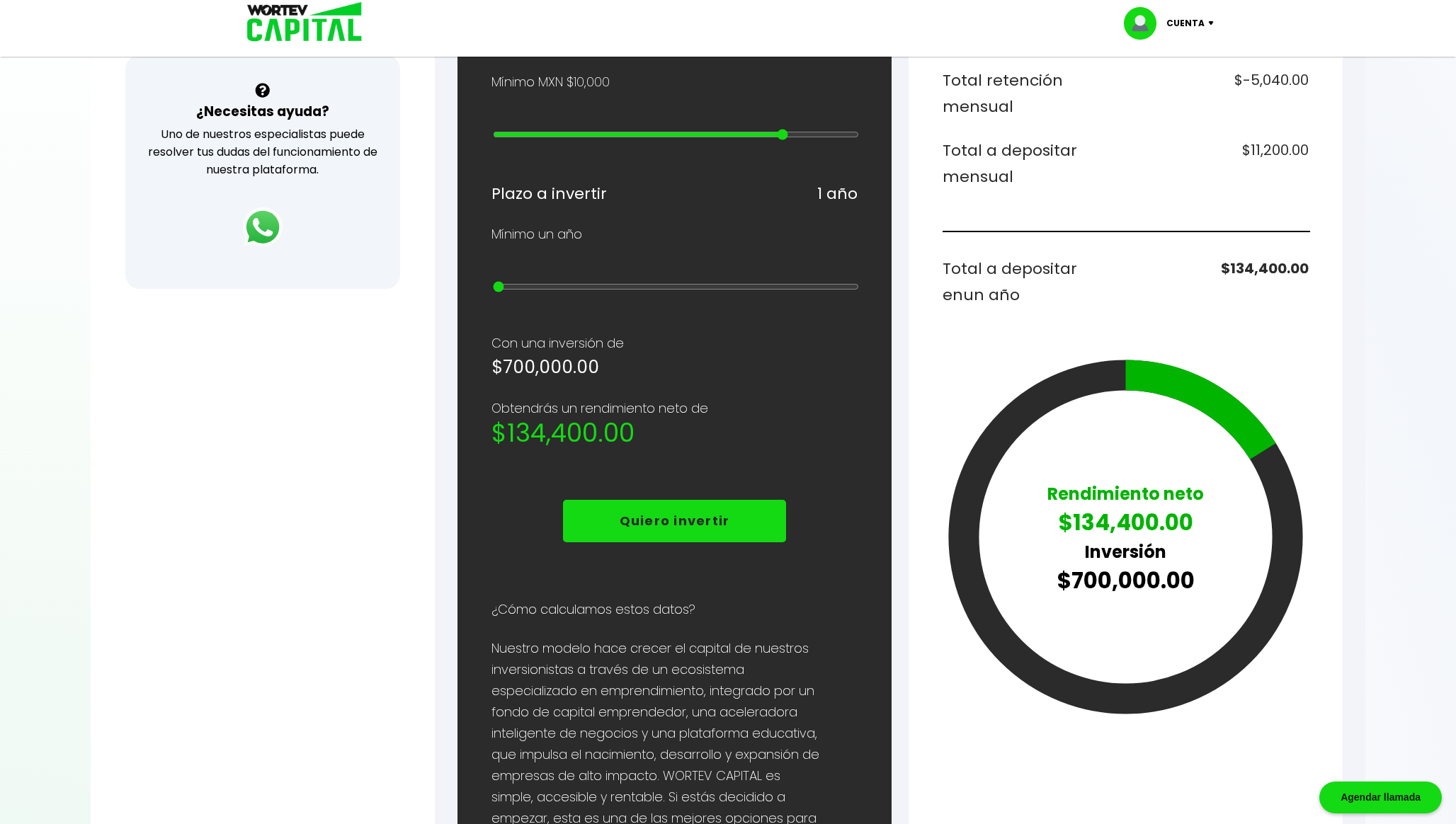
type input "21"
type input "10000000"
type input "23"
type input "15000000"
type input "24"
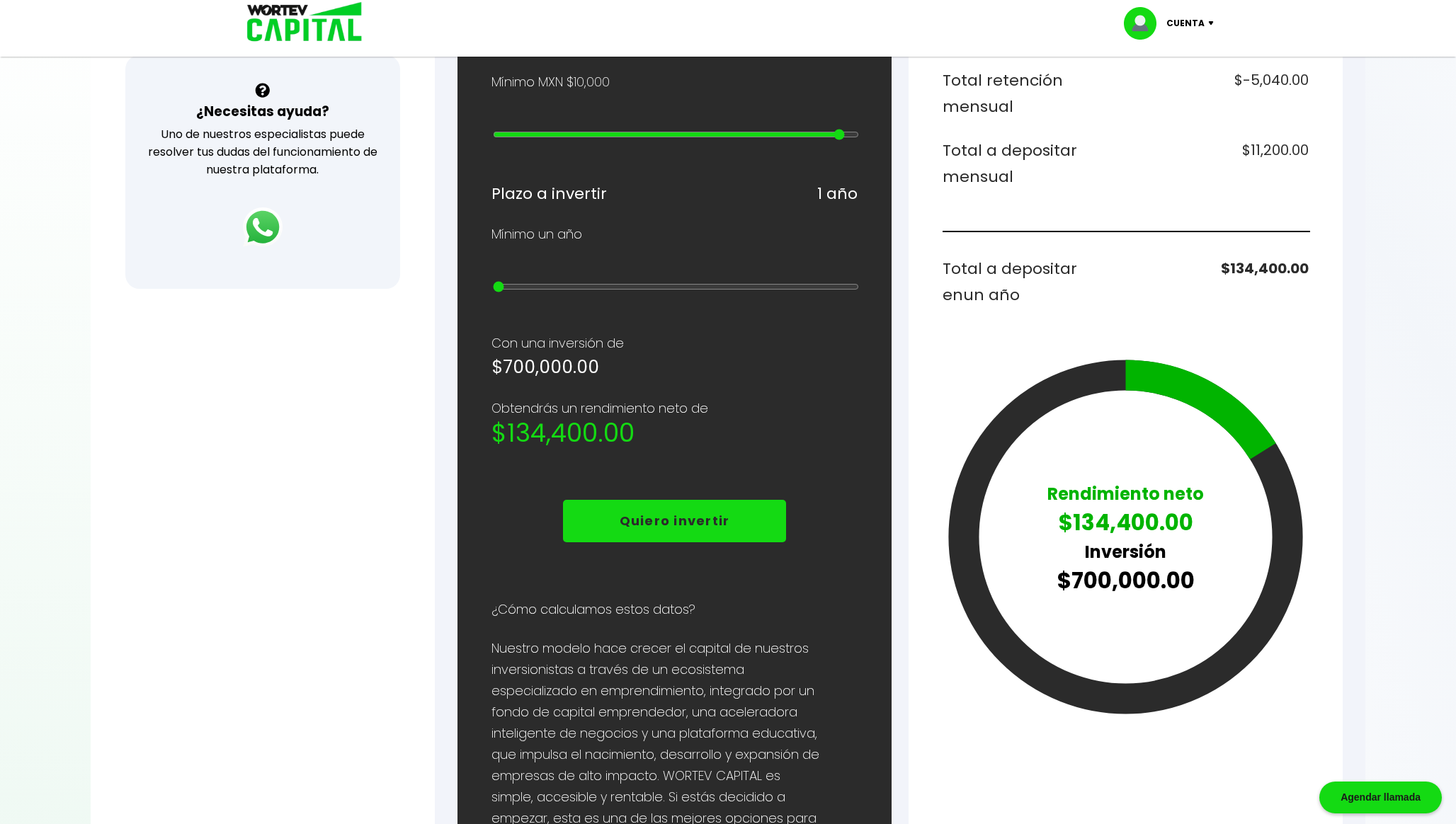
type input "20000000"
type input "25"
type input "15000000"
type input "24"
type input "5000000"
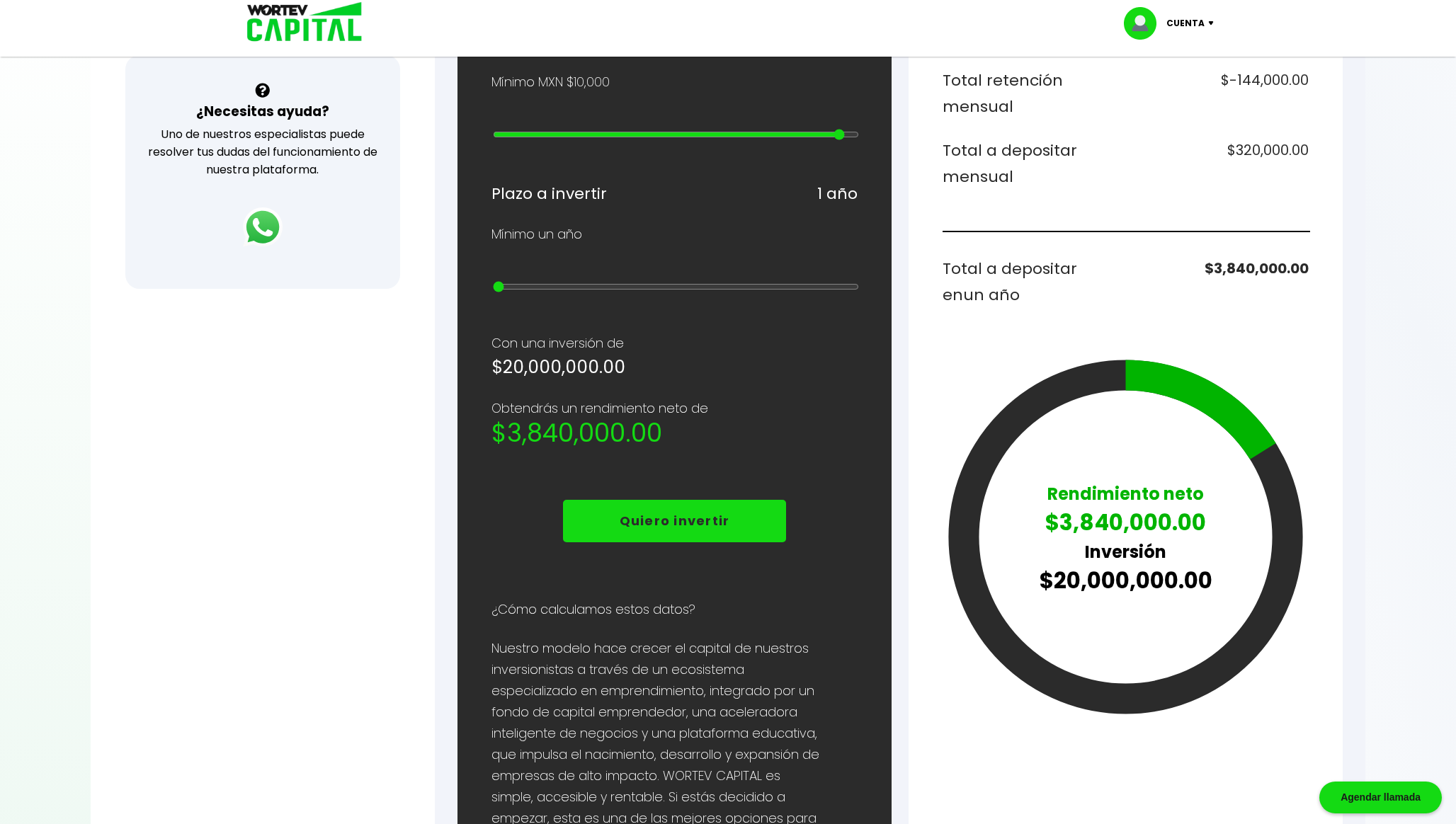
type input "22"
type input "3000000"
type input "20"
type input "800000"
type input "16"
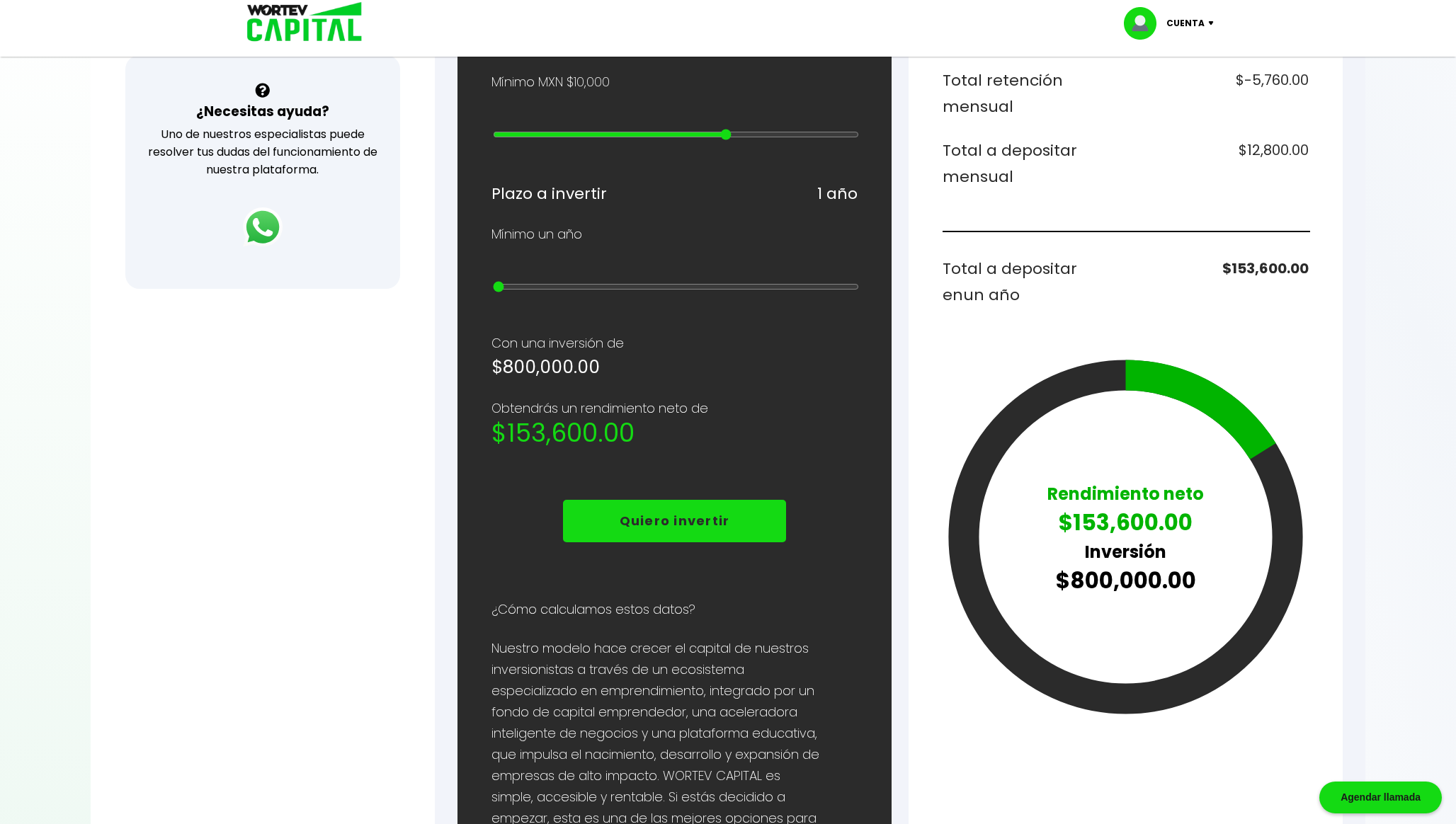
type input "600000"
type input "14"
type input "300000"
type input "11"
type input "200000"
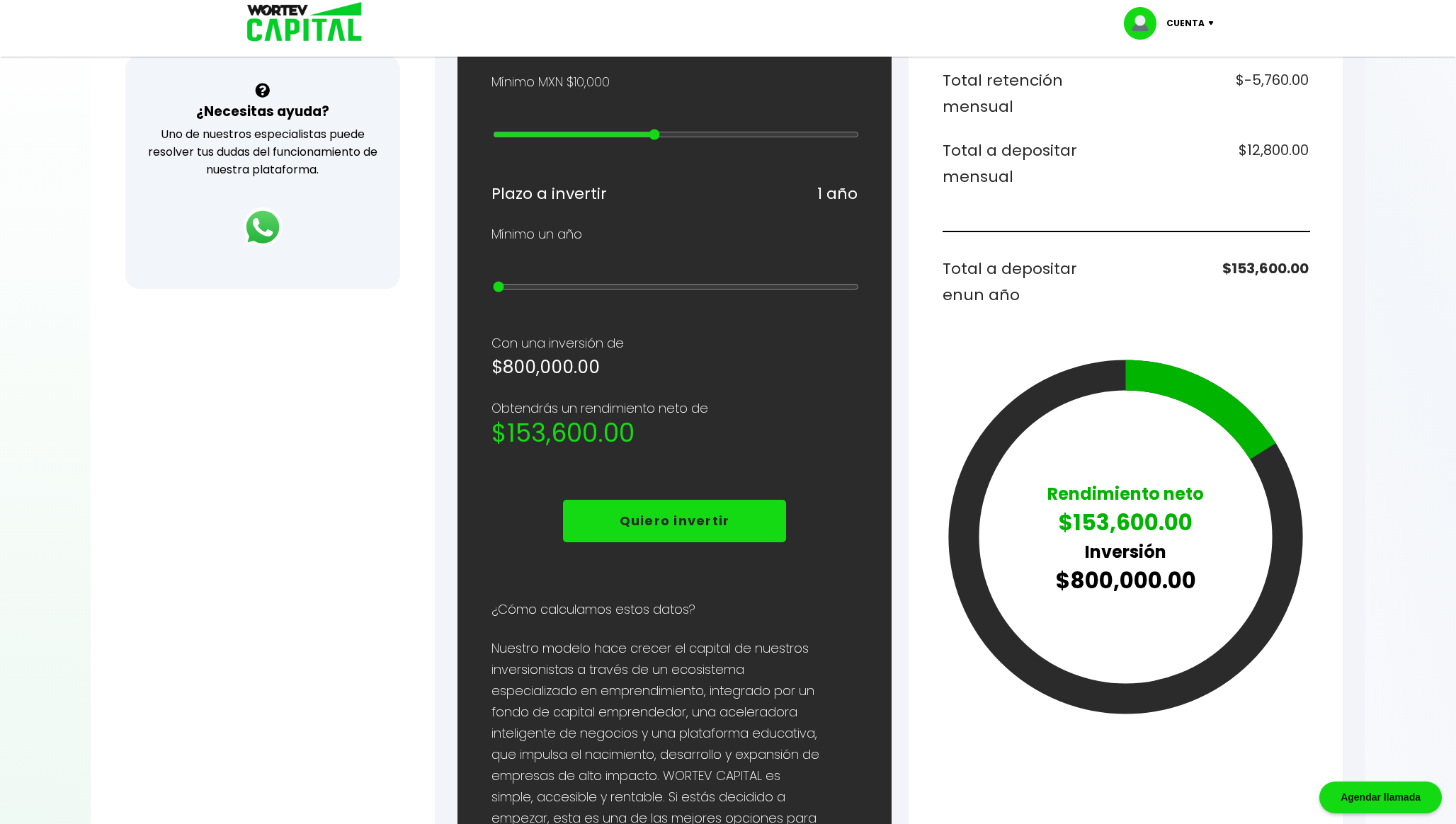
type input "10"
type input "90000"
type input "8"
type input "70000"
type input "6"
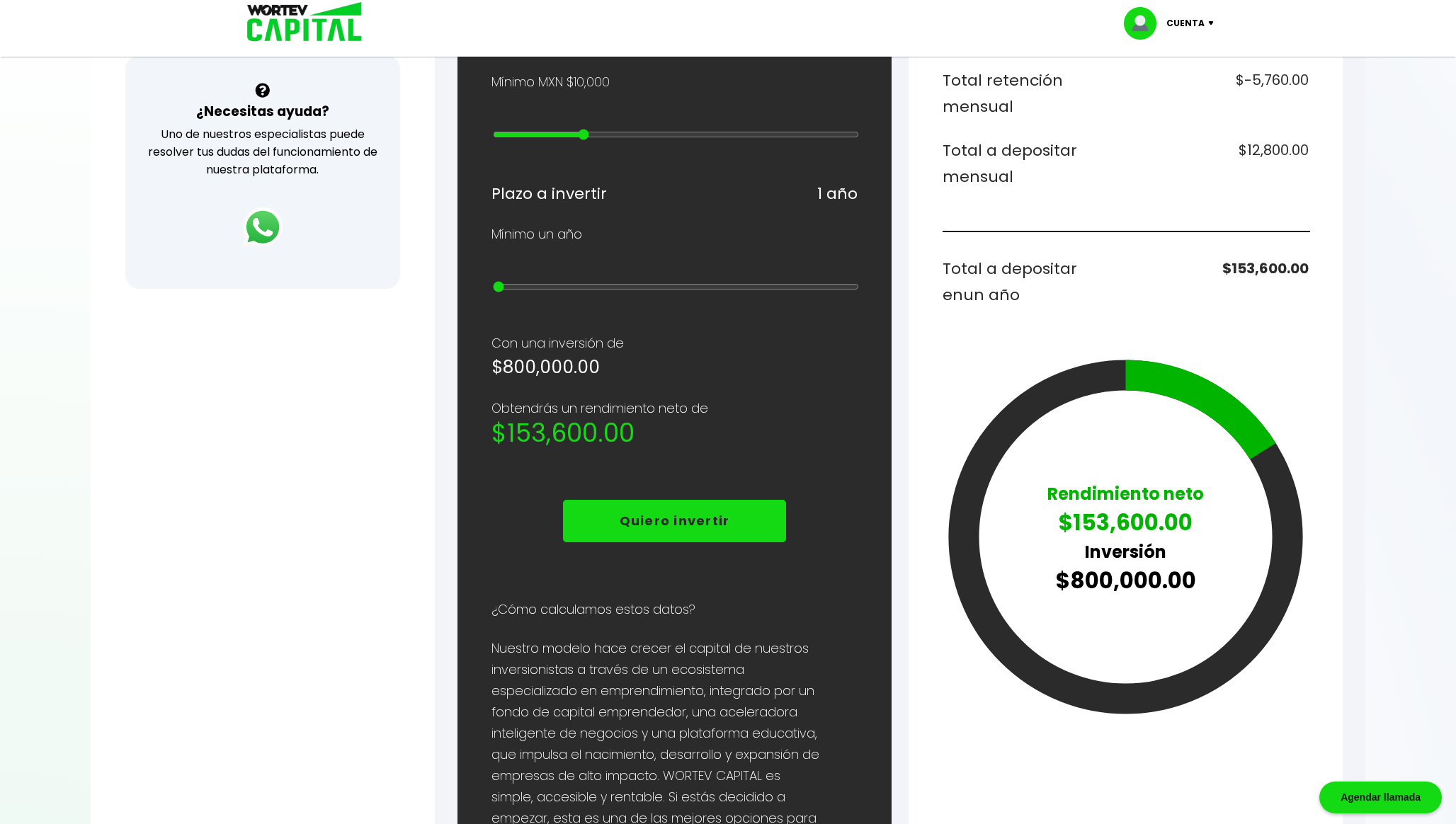
type input "60000"
type input "5"
type input "50000"
type input "4"
type input "40000"
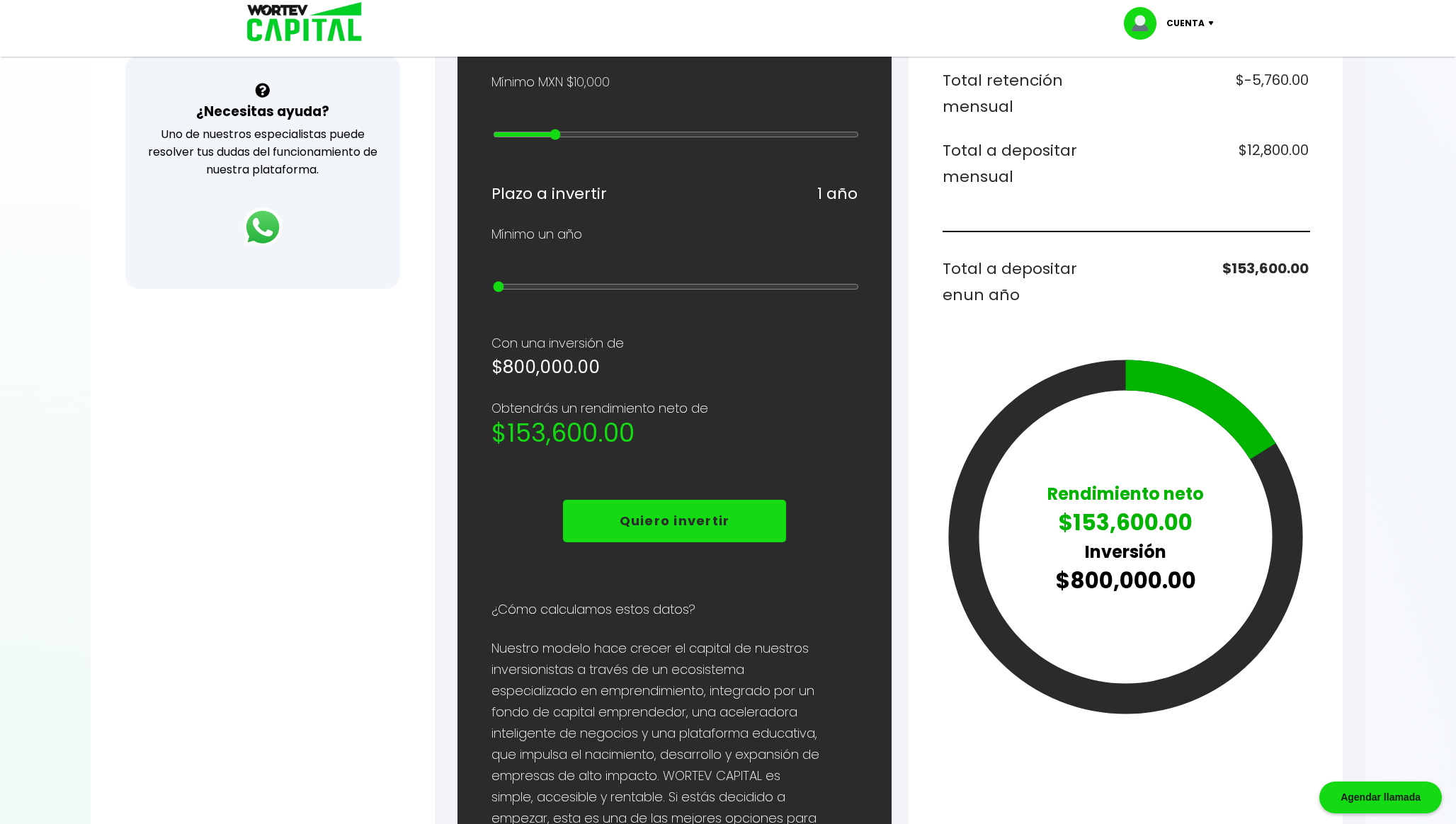
type input "3"
type input "30000"
type input "2"
type input "20000"
type input "1"
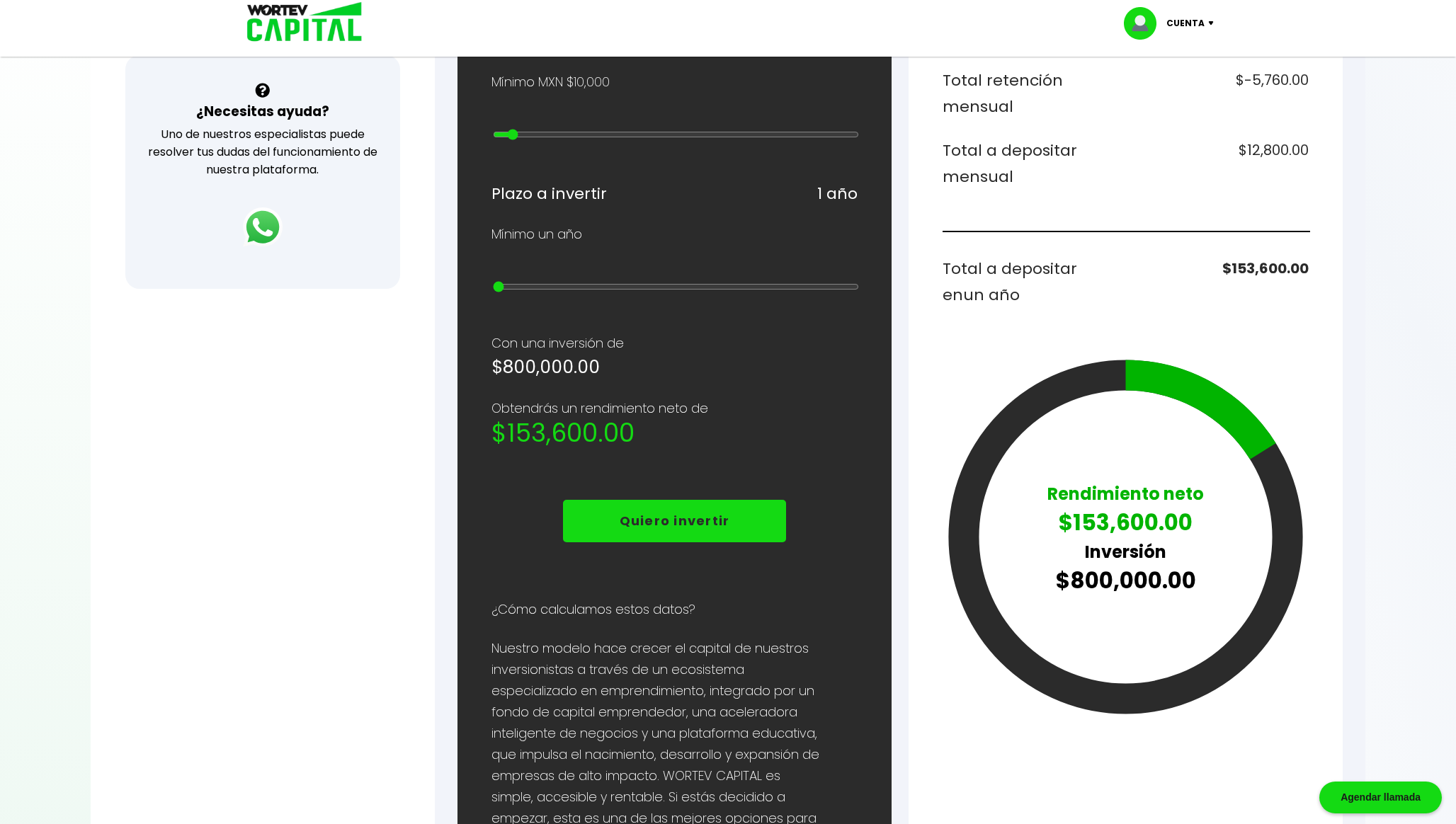
type input "10000"
type input "0"
type input "20000"
type input "1"
type input "30000"
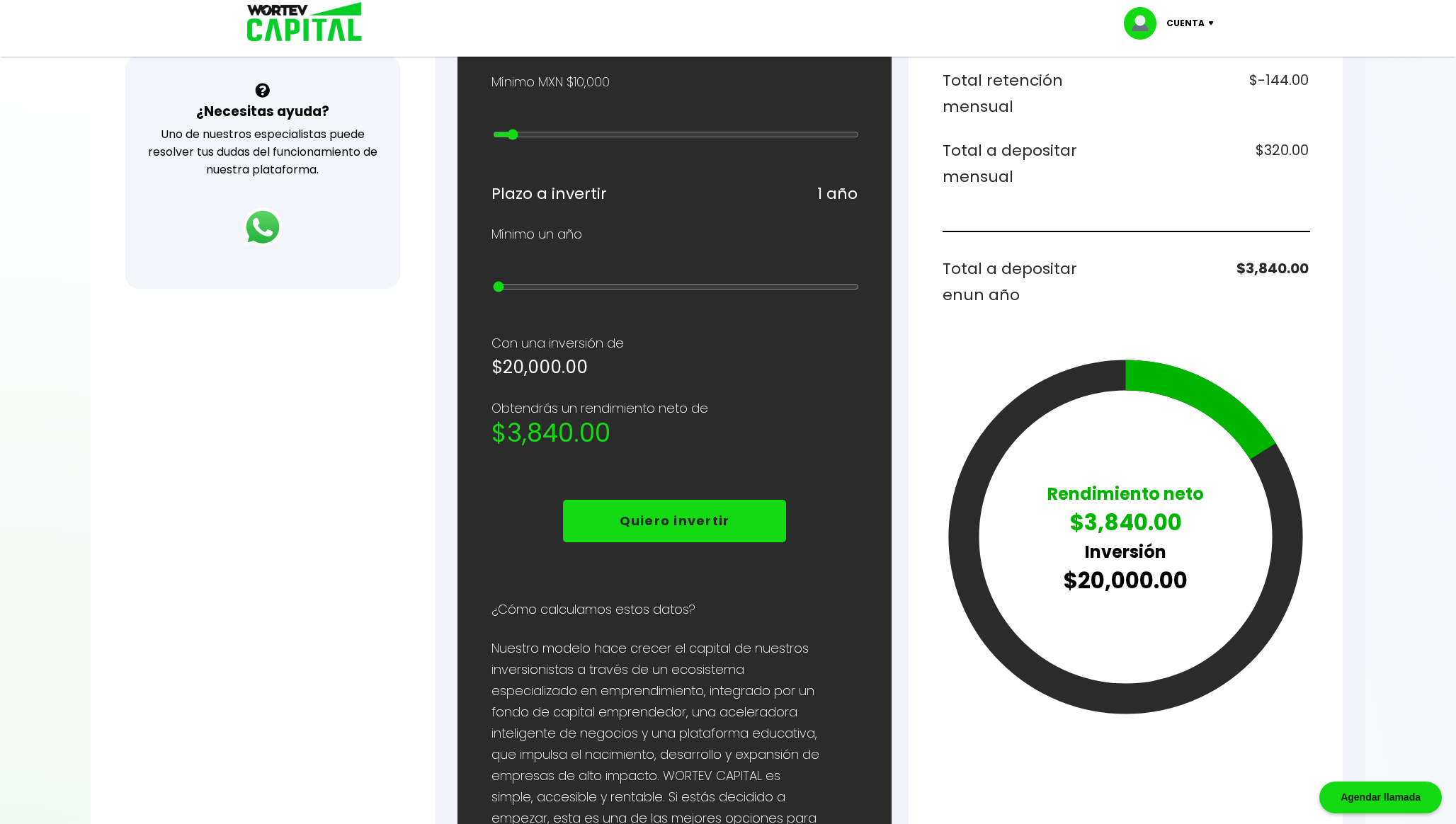
type input "2"
type input "40000"
type input "3"
type input "50000"
type input "4"
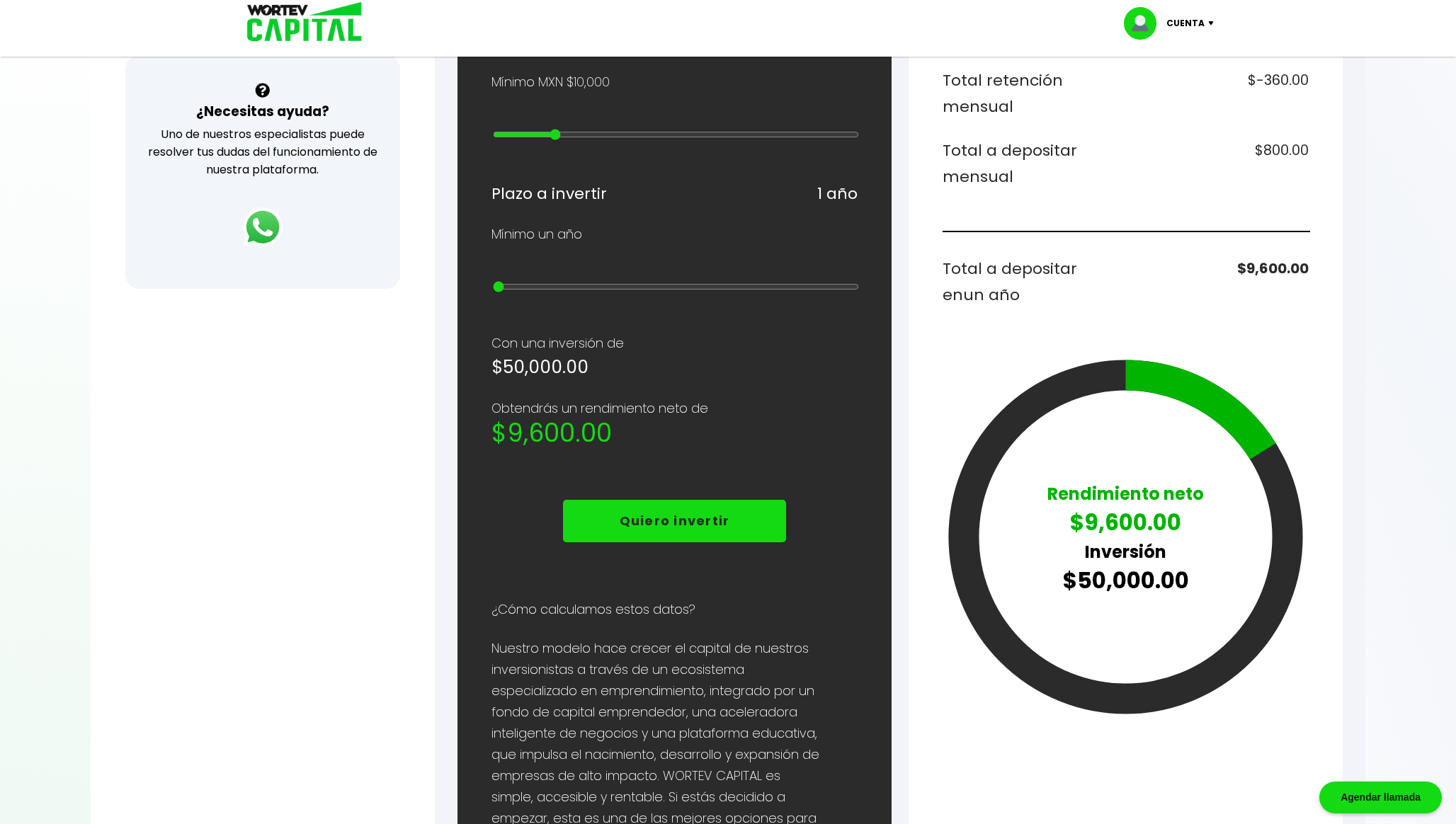
type input "60000"
type input "5"
type input "70000"
type input "6"
type input "80000"
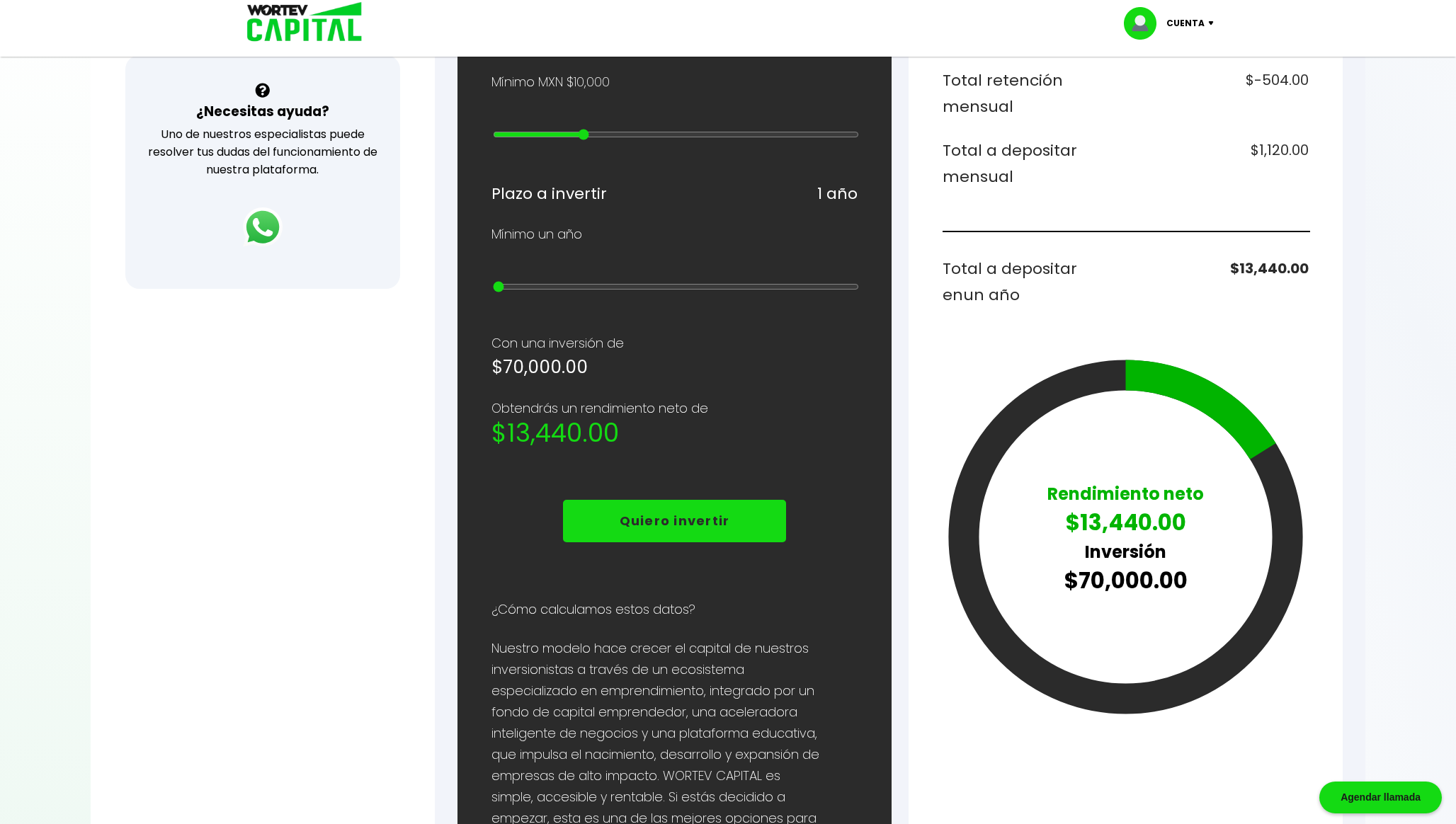
type input "7"
type input "90000"
type input "8"
type input "100000"
type input "9"
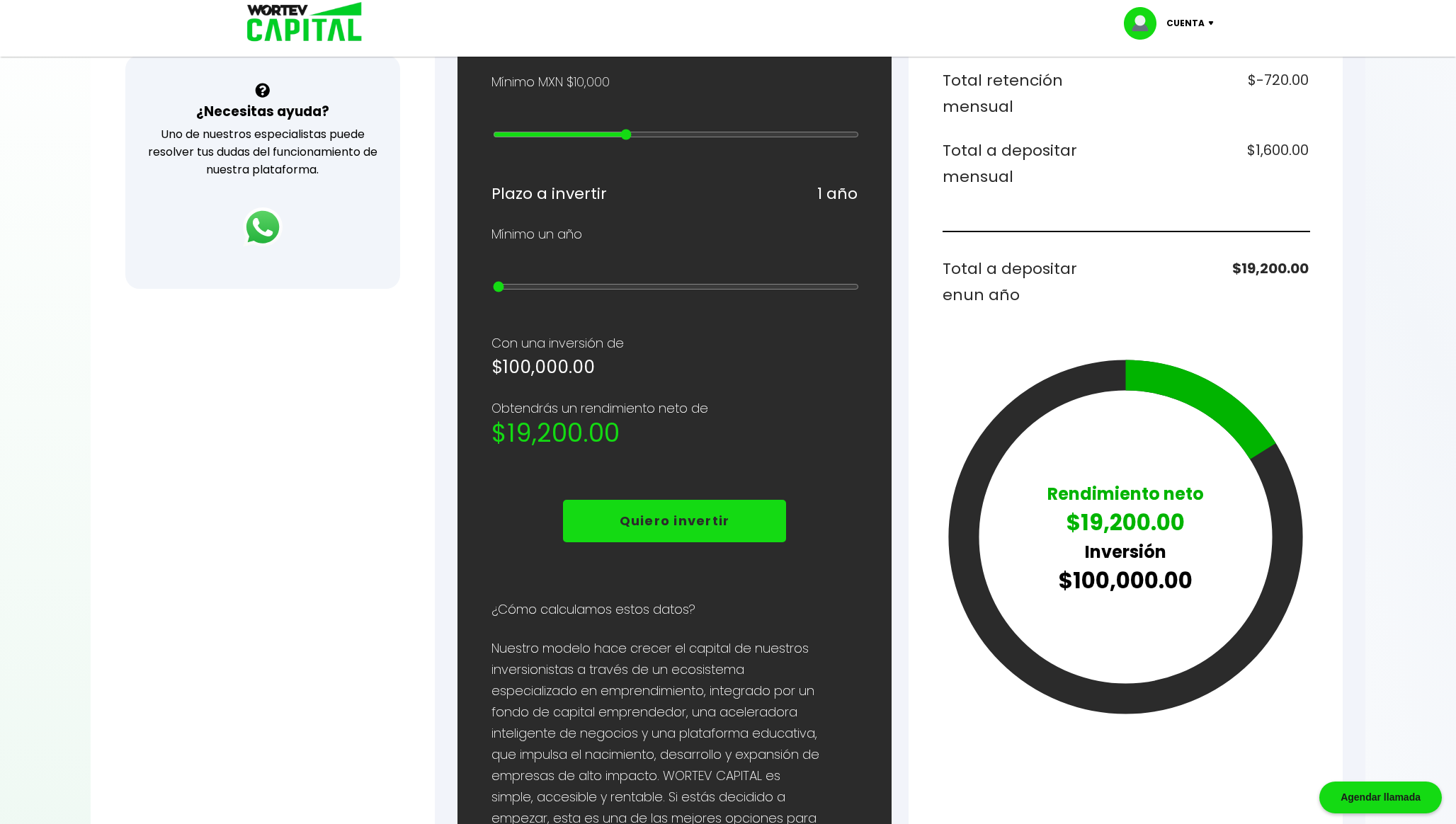
type input "200000"
type input "10"
type input "100000"
type input "9"
type input "200000"
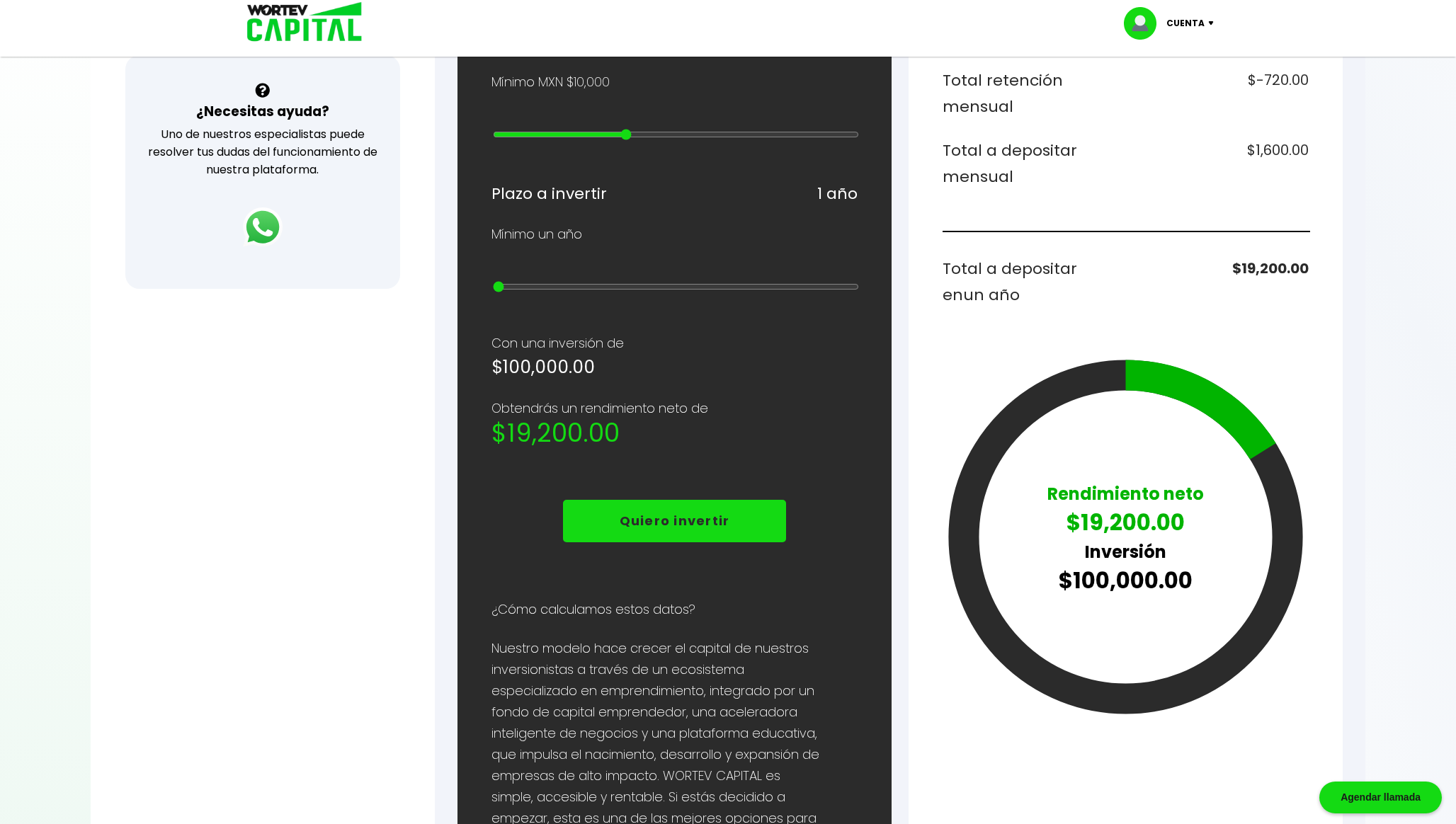
type input "10"
type input "300000"
type input "11"
type input "400000"
type input "12"
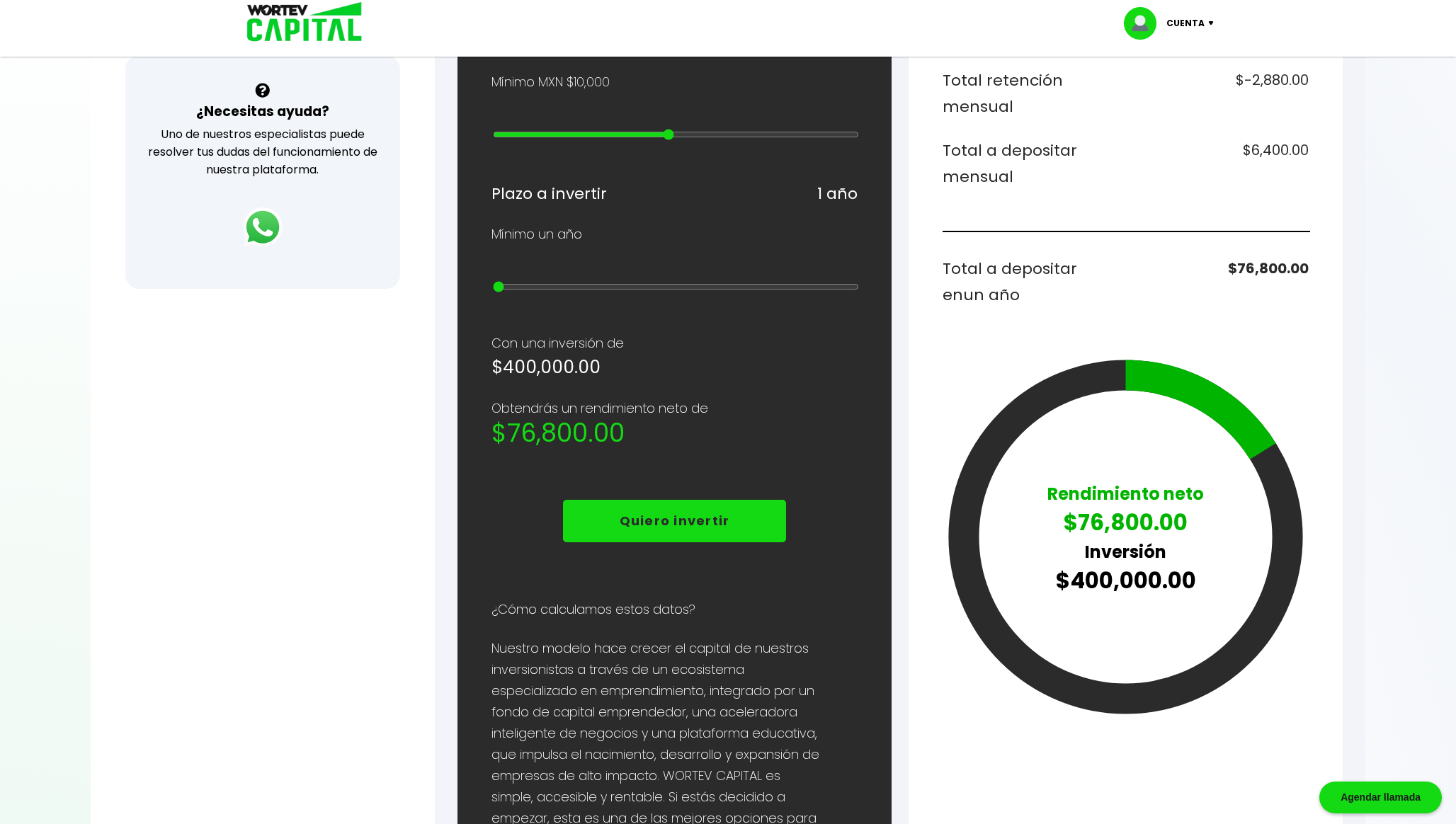
type input "500000"
drag, startPoint x: 576, startPoint y: 134, endPoint x: 684, endPoint y: 146, distance: 108.7
type input "13"
click at [684, 140] on input "range" at bounding box center [675, 135] width 366 height 11
type input "600000"
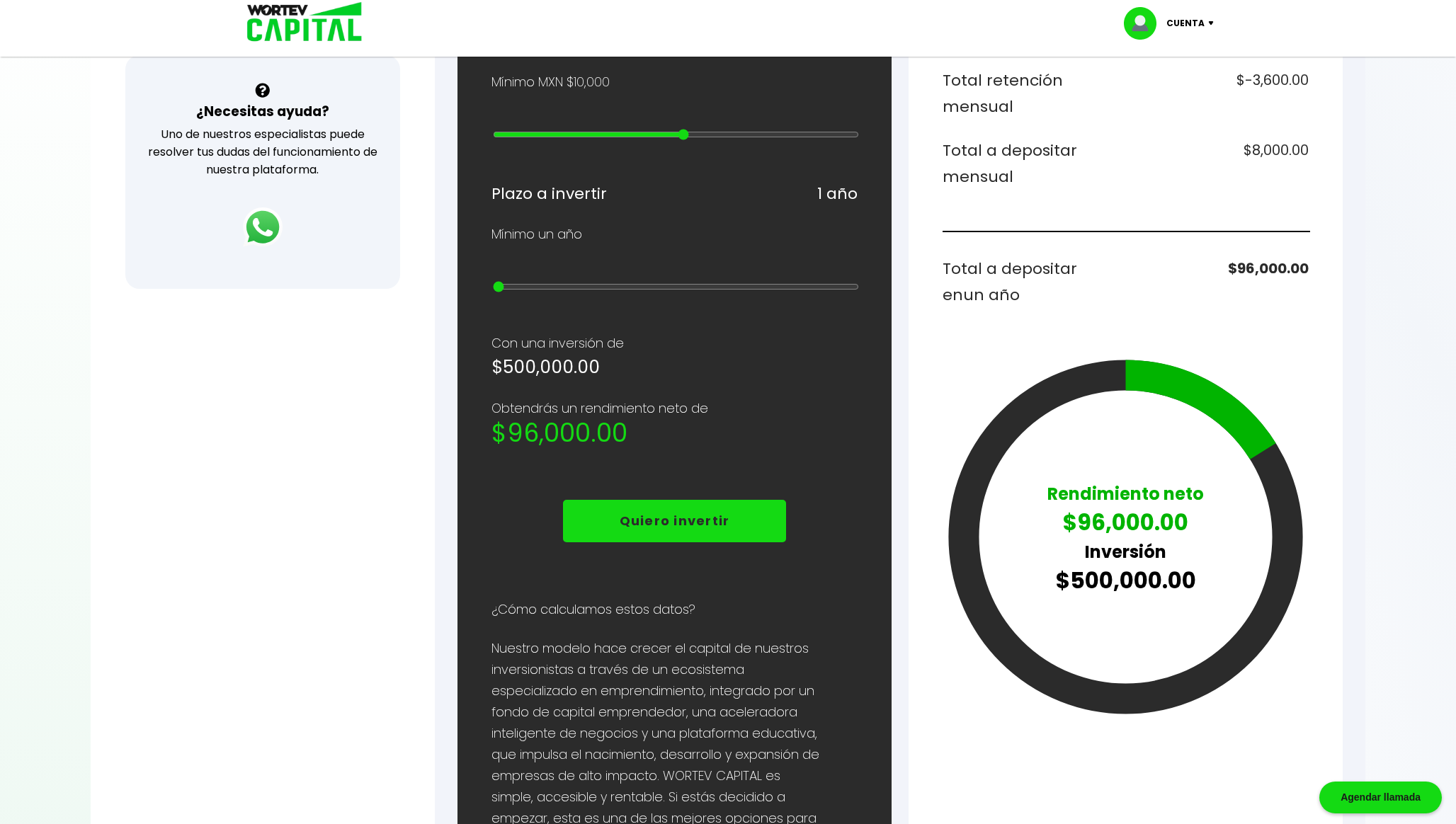
type input "14"
type input "500000"
type input "13"
click at [684, 140] on input "range" at bounding box center [675, 135] width 366 height 11
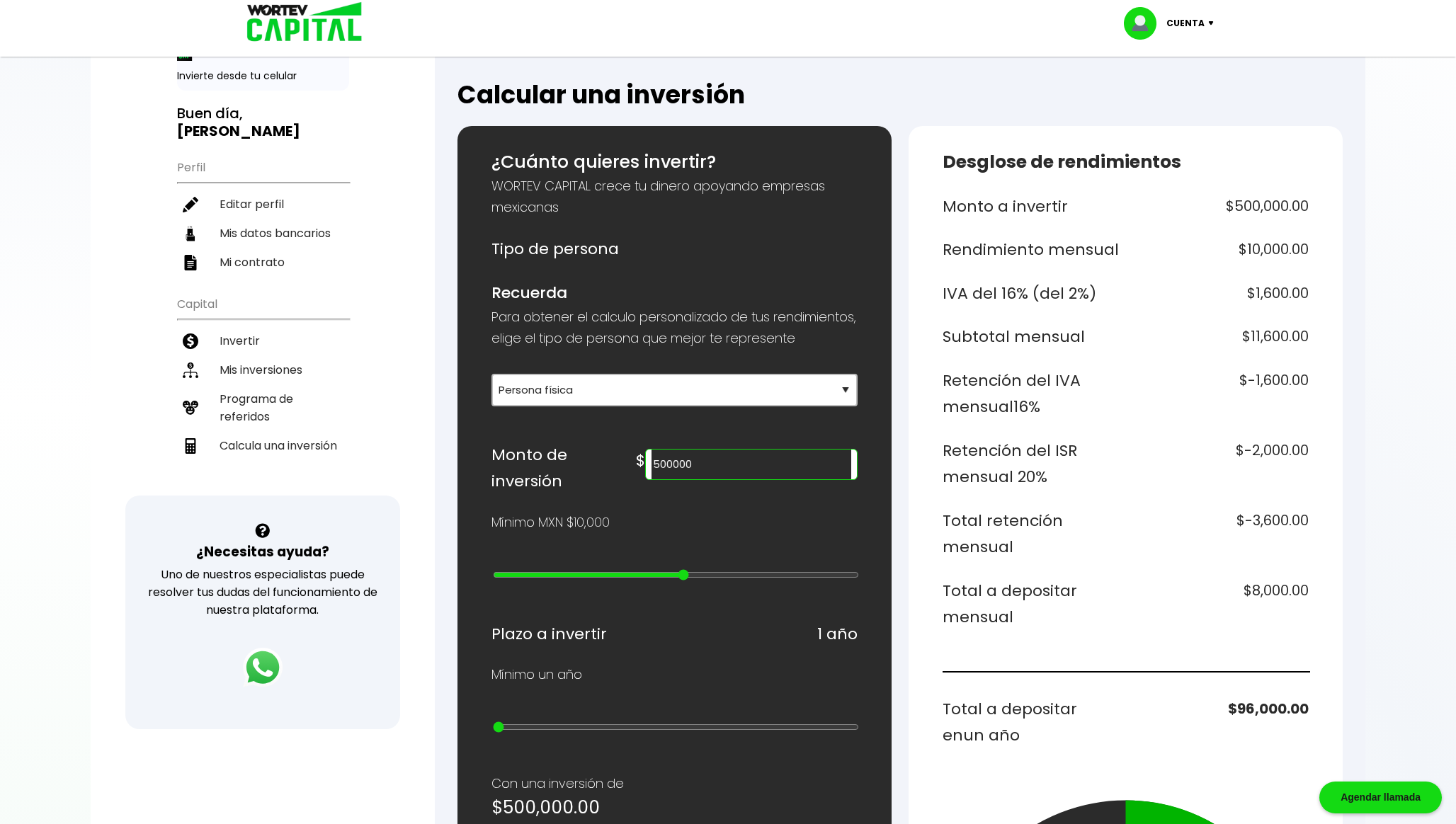
scroll to position [0, 0]
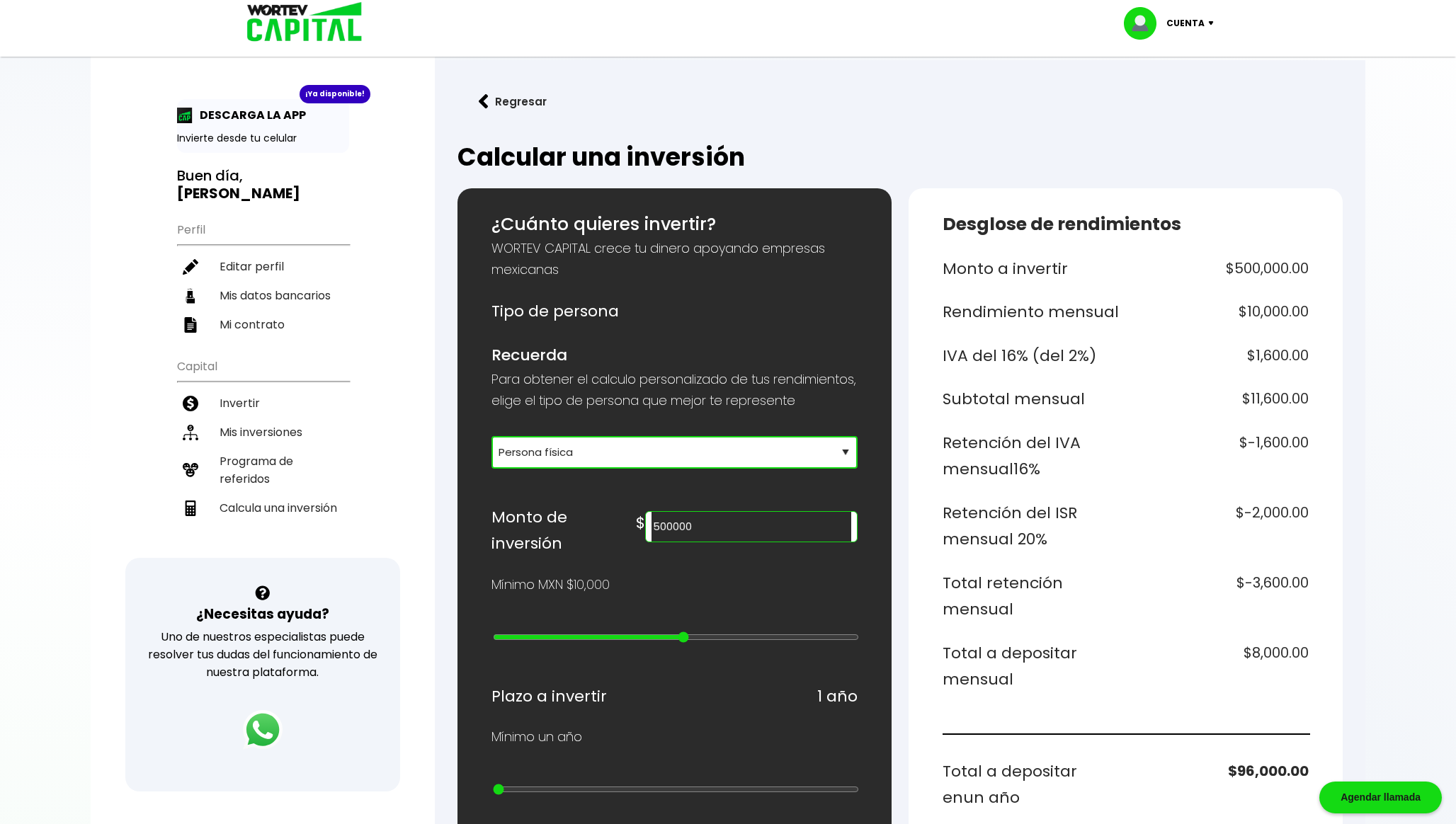
click at [581, 463] on select "Selecciona tu tipo de persona Persona Física que emite factura Persona física P…" at bounding box center [675, 452] width 366 height 32
select select "2"
click at [492, 454] on select "Selecciona tu tipo de persona Persona Física que emite factura Persona física P…" at bounding box center [675, 452] width 366 height 32
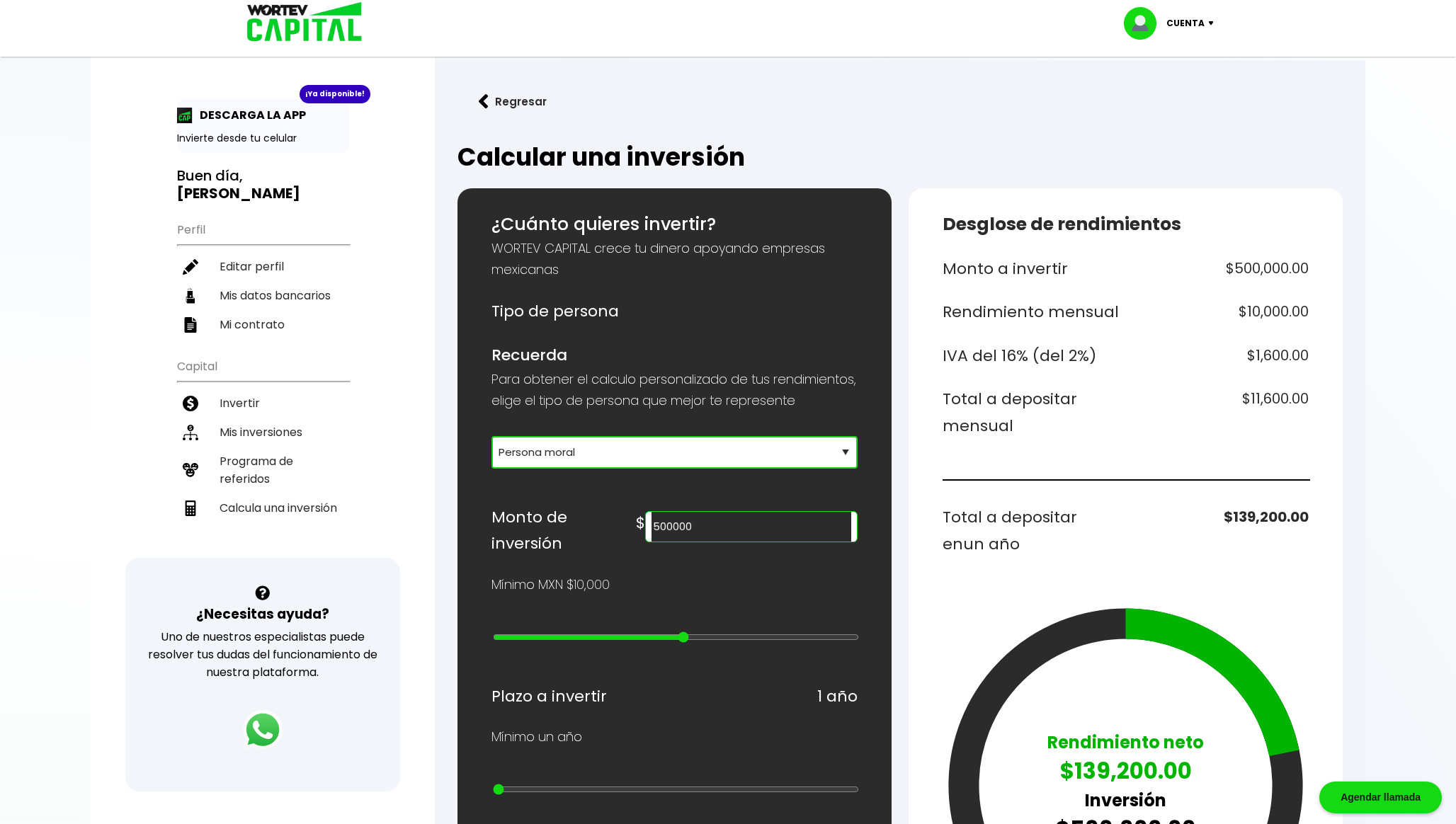
click at [532, 108] on button "Regresar" at bounding box center [513, 101] width 111 height 37
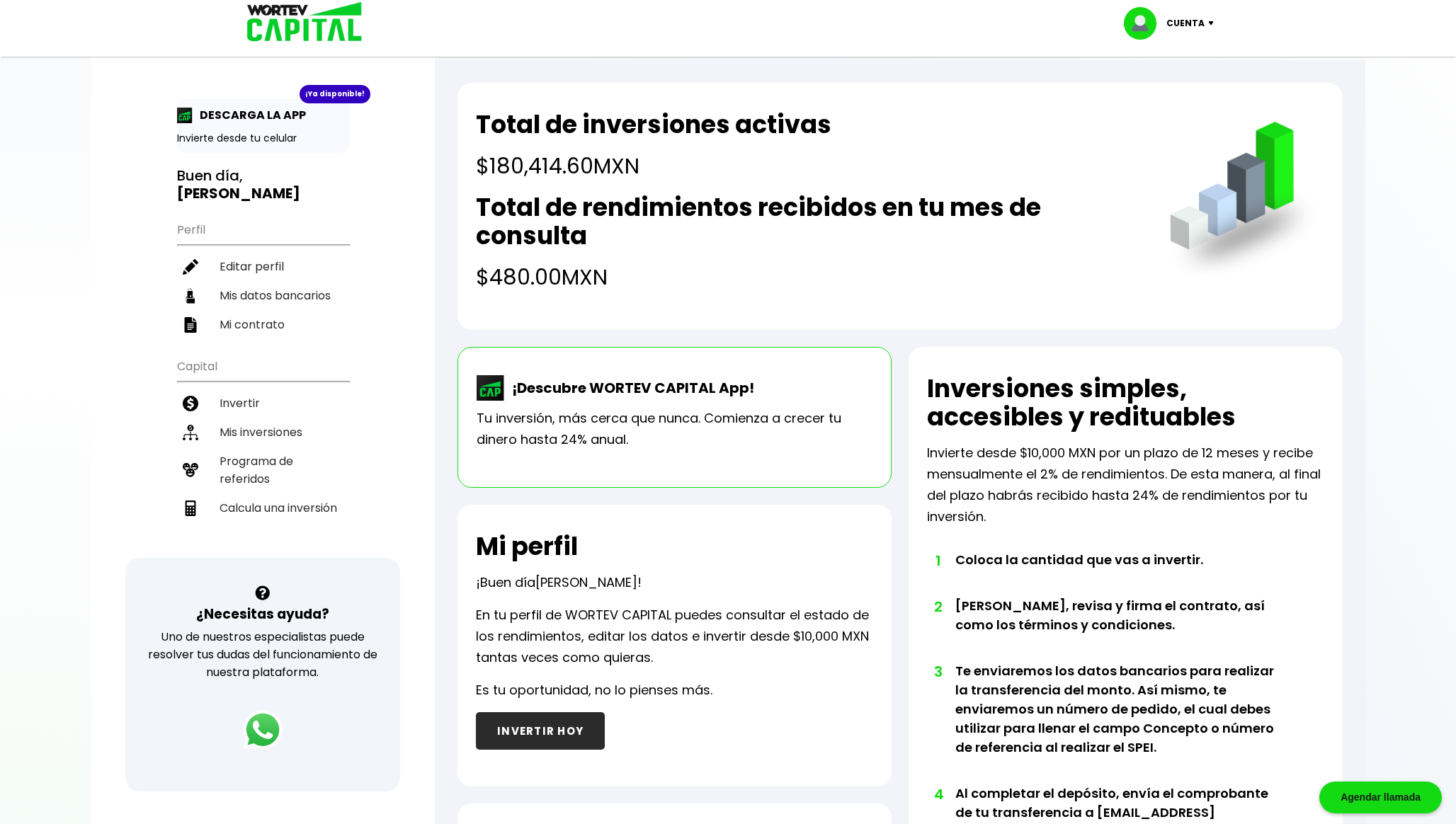
click at [505, 174] on h4 "$180,414.60 MXN" at bounding box center [653, 166] width 355 height 32
click at [292, 21] on img at bounding box center [299, 23] width 135 height 46
click at [1199, 24] on p "Cuenta" at bounding box center [1185, 23] width 38 height 21
click at [1145, 97] on li "Cerrar sesión" at bounding box center [1170, 94] width 113 height 29
